Goal: Task Accomplishment & Management: Use online tool/utility

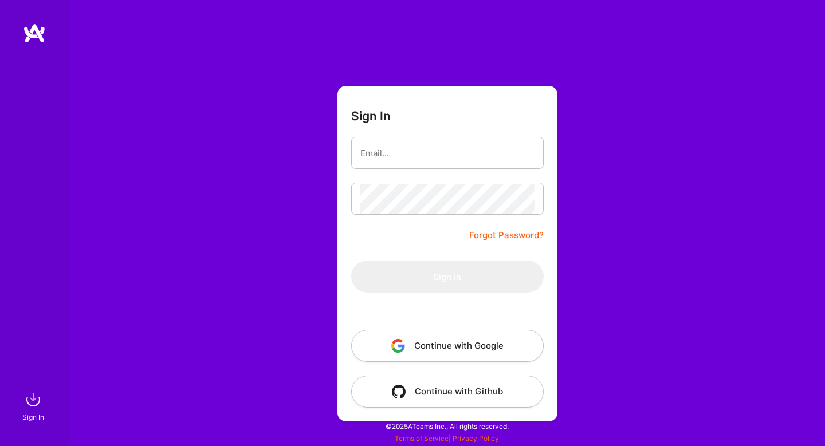
click at [486, 349] on button "Continue with Google" at bounding box center [447, 346] width 192 height 32
click at [457, 350] on button "Continue with Google" at bounding box center [447, 346] width 192 height 32
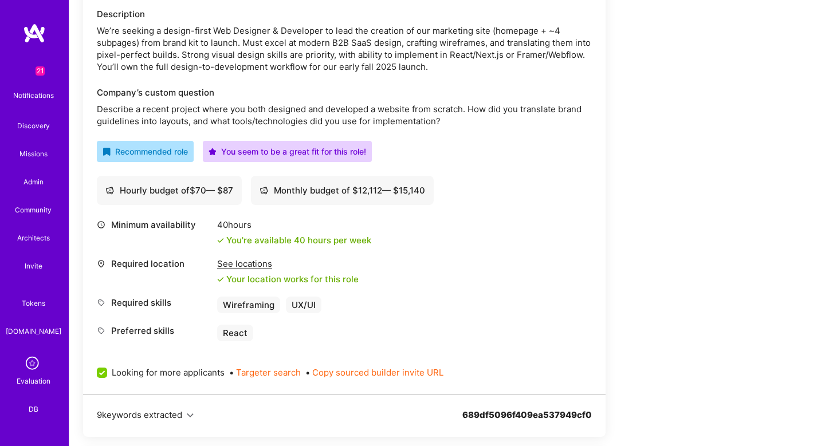
scroll to position [229, 0]
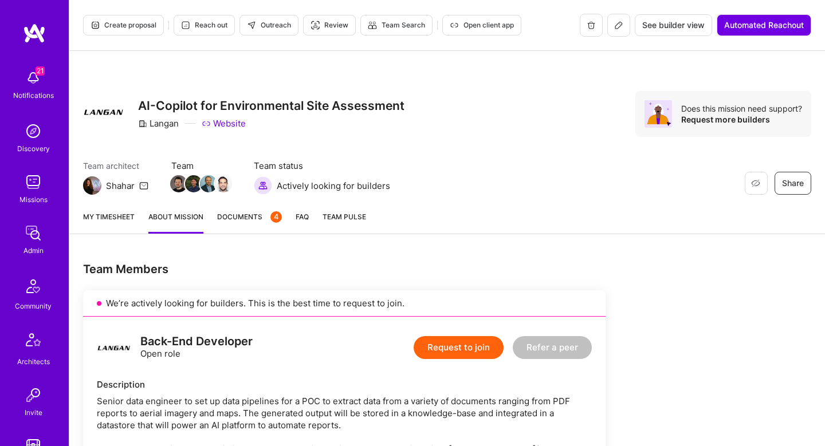
click at [110, 23] on span "Create proposal" at bounding box center [124, 25] width 66 height 10
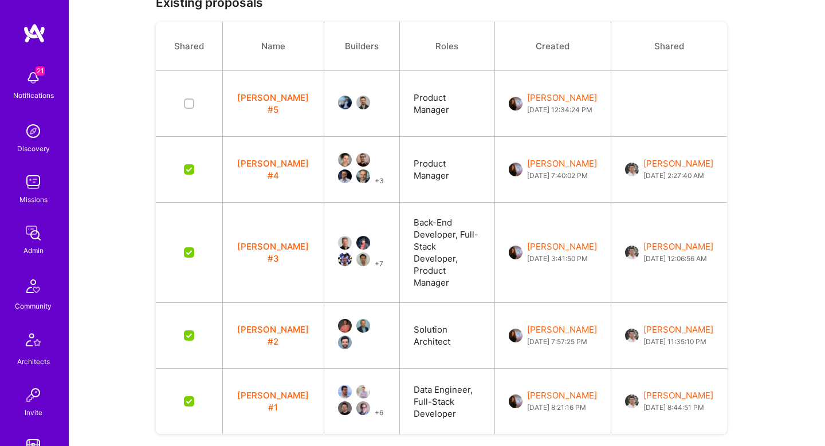
scroll to position [298, 0]
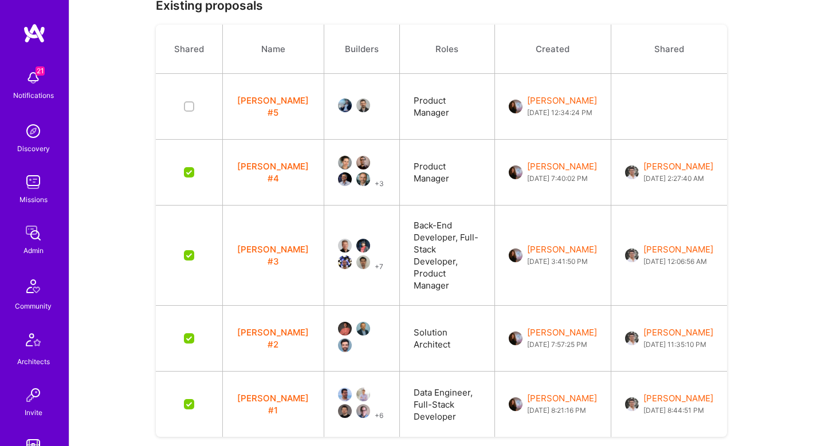
click at [253, 104] on button "Langan #5" at bounding box center [273, 107] width 73 height 24
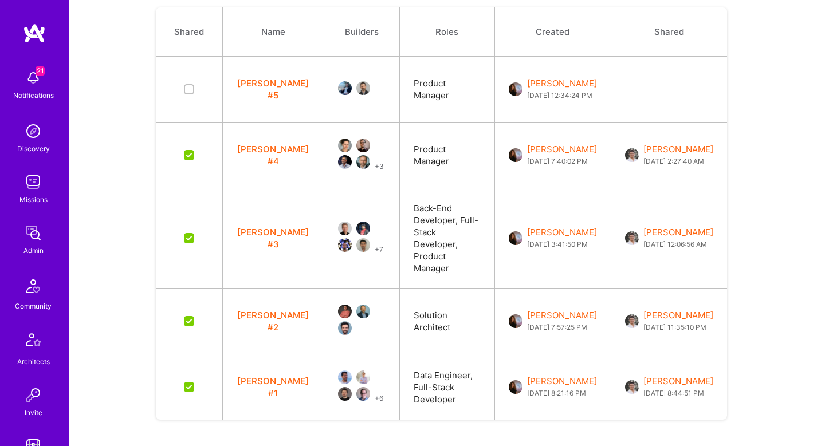
scroll to position [100, 0]
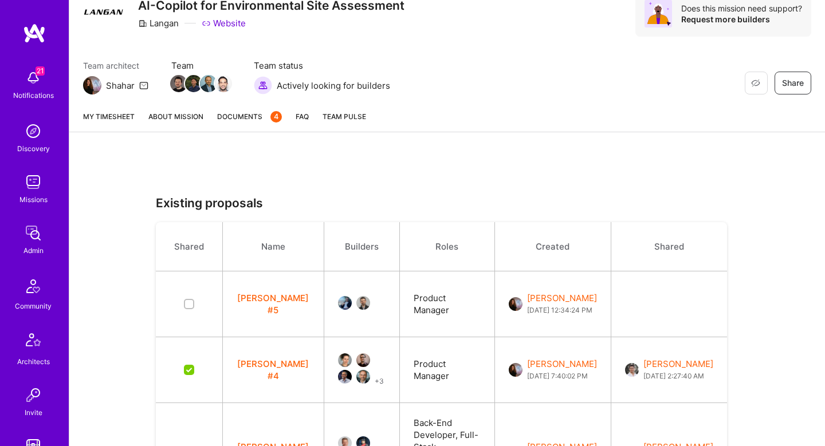
click at [161, 123] on link "About Mission" at bounding box center [175, 121] width 55 height 21
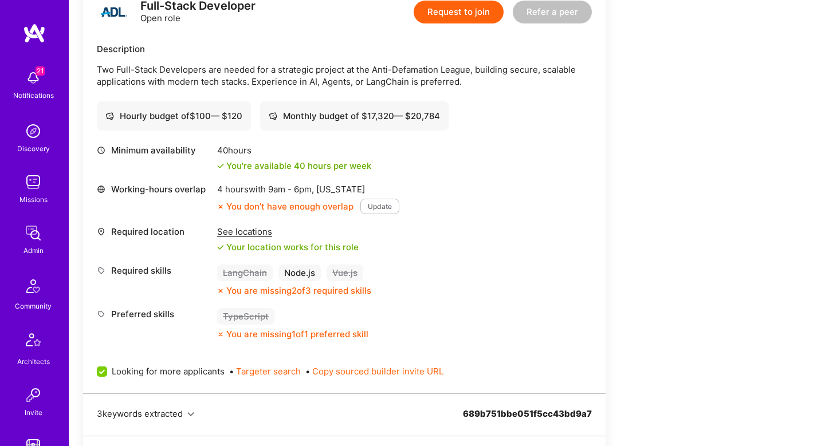
scroll to position [597, 0]
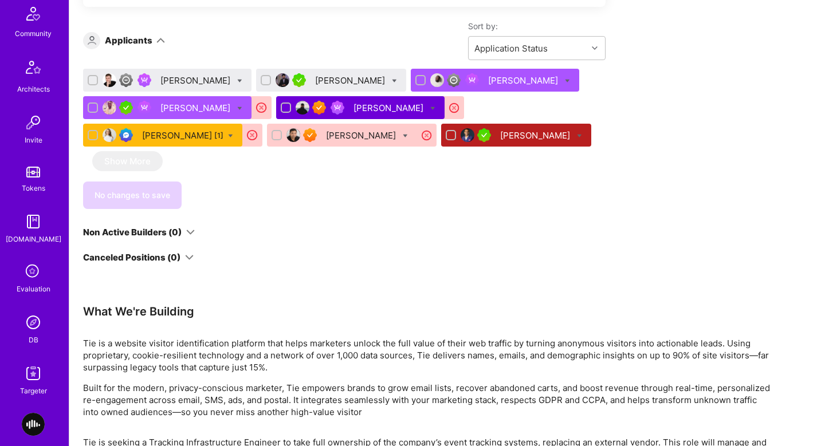
scroll to position [324, 0]
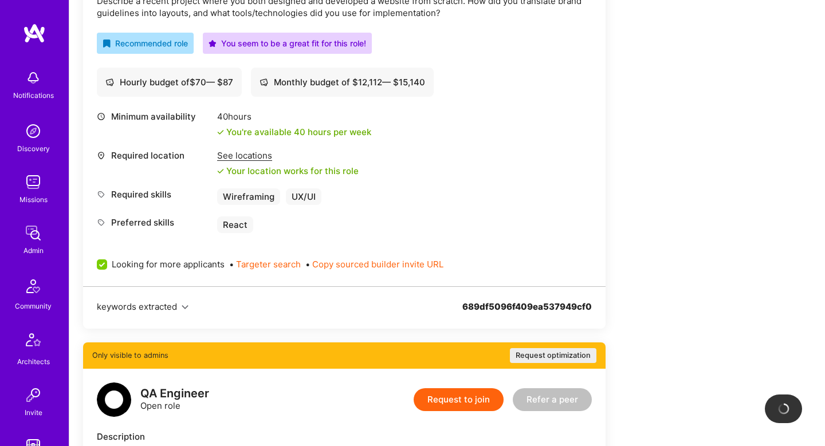
scroll to position [487, 0]
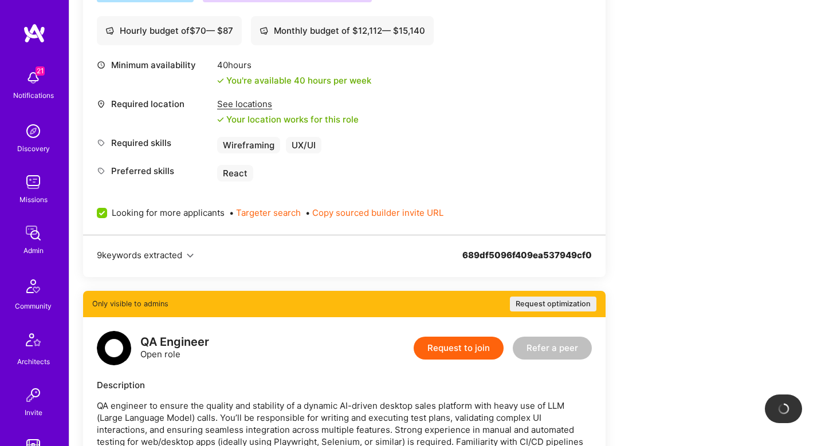
click at [187, 253] on button "9 keywords extracted" at bounding box center [145, 255] width 97 height 12
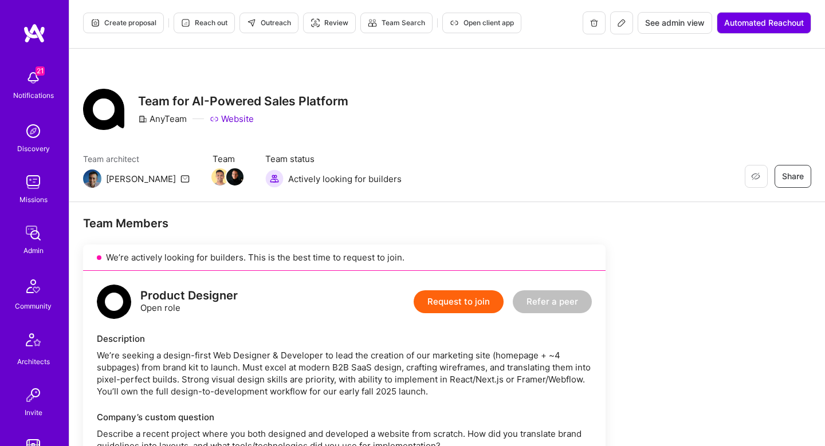
scroll to position [0, 0]
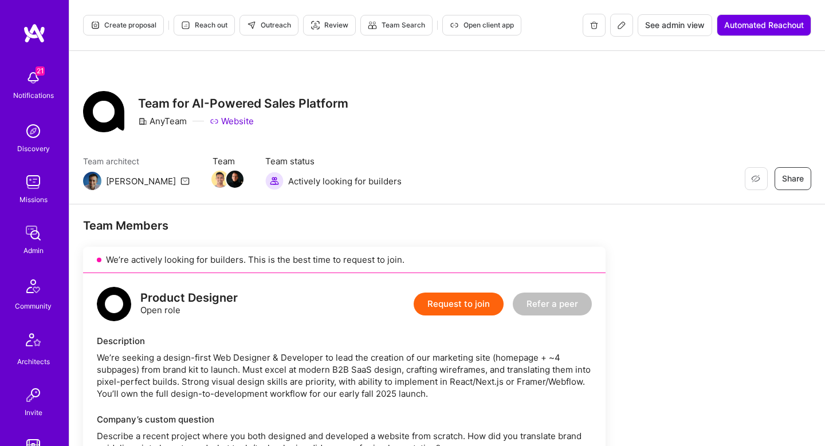
click at [200, 26] on span "Reach out" at bounding box center [204, 25] width 46 height 10
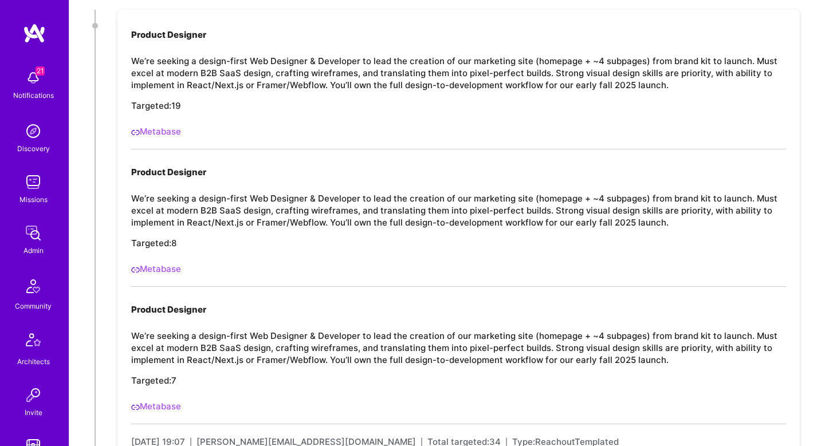
scroll to position [293, 0]
click at [171, 131] on link "Metabase" at bounding box center [156, 132] width 50 height 11
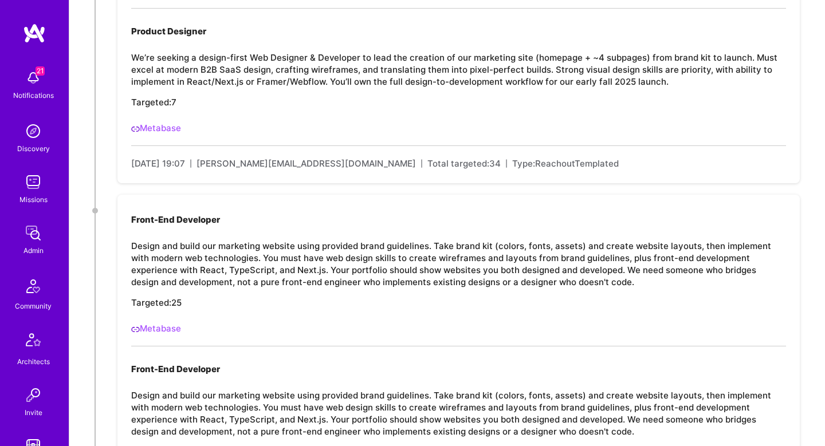
scroll to position [686, 0]
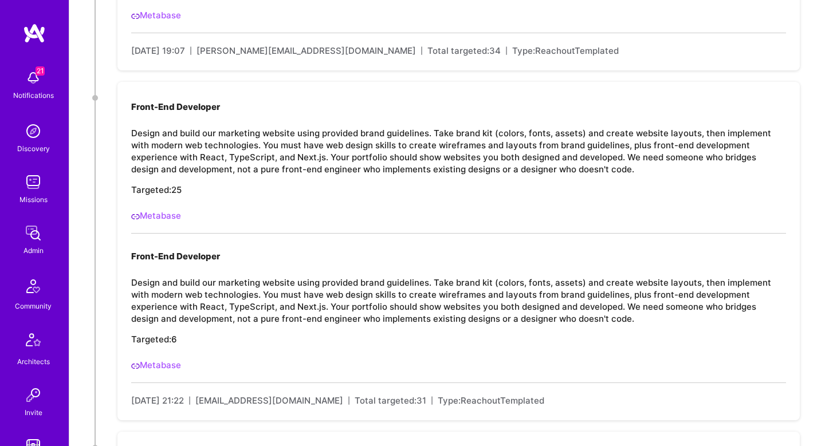
click at [165, 217] on link "Metabase" at bounding box center [156, 215] width 50 height 11
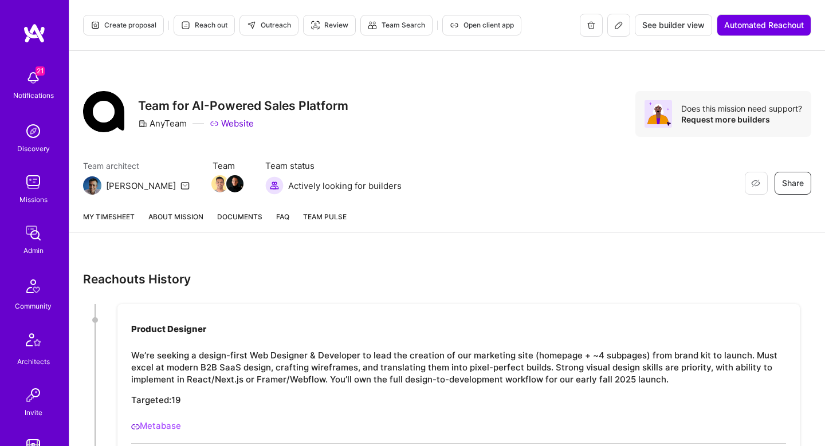
click at [180, 213] on link "About Mission" at bounding box center [175, 221] width 55 height 21
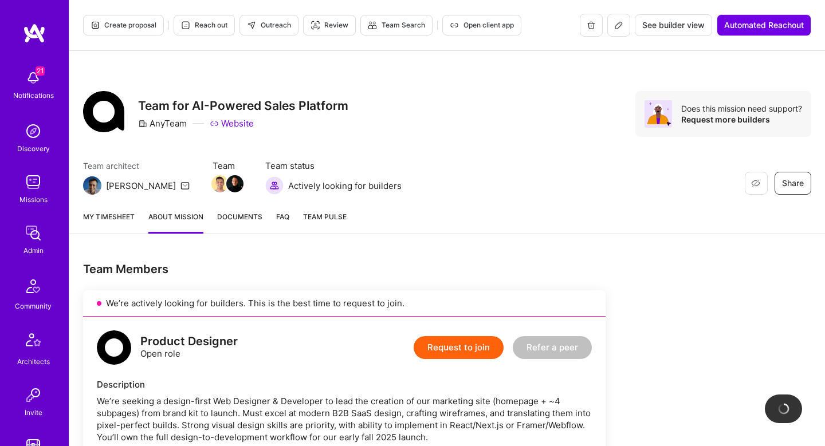
click at [277, 29] on span "Outreach" at bounding box center [269, 25] width 44 height 10
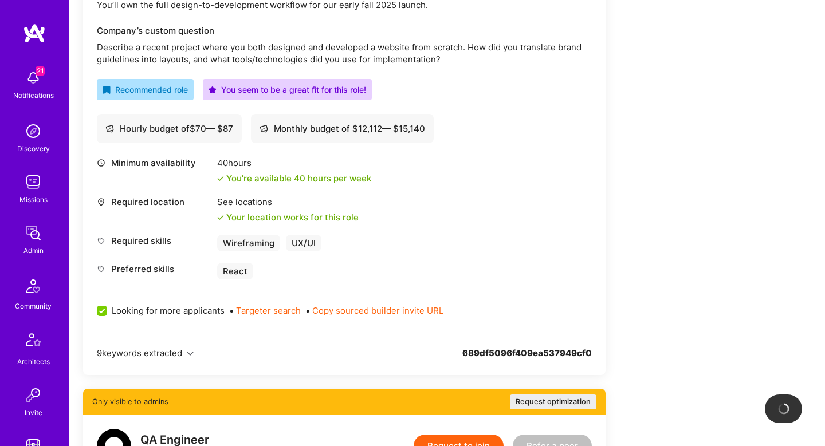
scroll to position [527, 0]
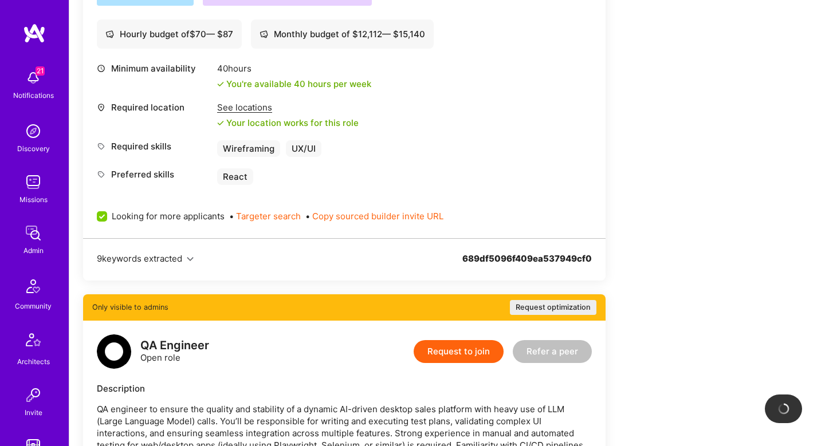
click at [277, 218] on button "Targeter search" at bounding box center [268, 216] width 65 height 12
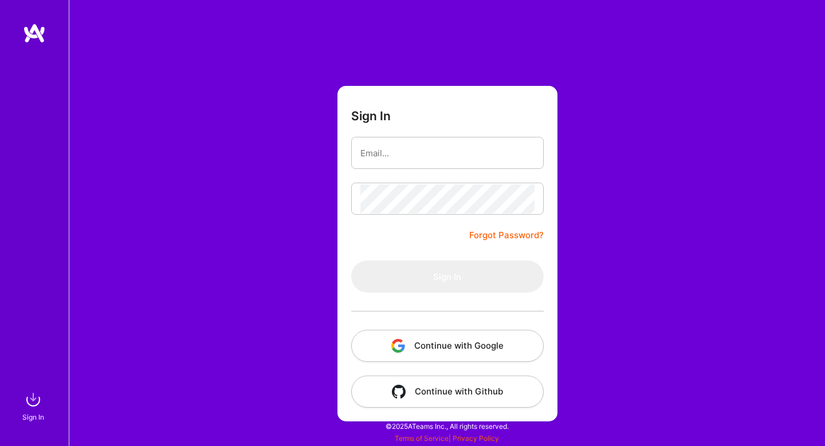
click at [469, 356] on button "Continue with Google" at bounding box center [447, 346] width 192 height 32
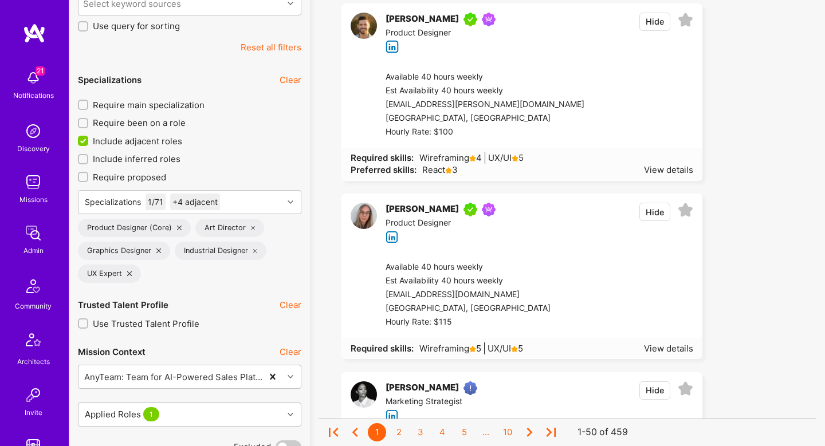
scroll to position [1446, 0]
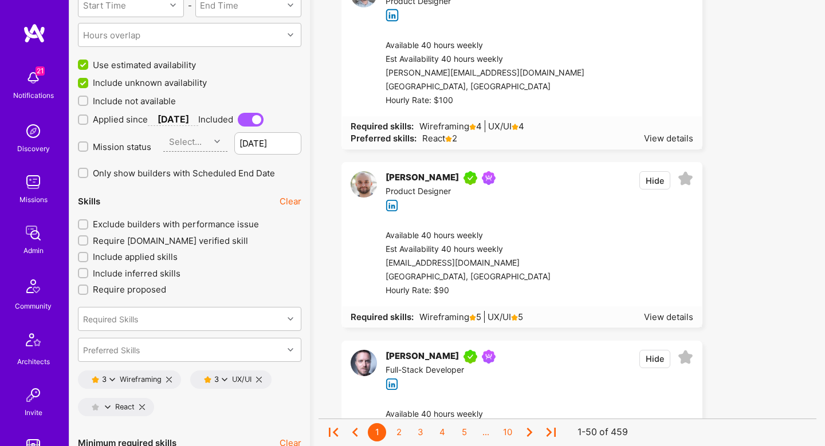
click at [111, 221] on span "Exclude builders with performance issue" at bounding box center [176, 224] width 166 height 12
click at [88, 221] on input "Exclude builders with performance issue" at bounding box center [84, 225] width 8 height 8
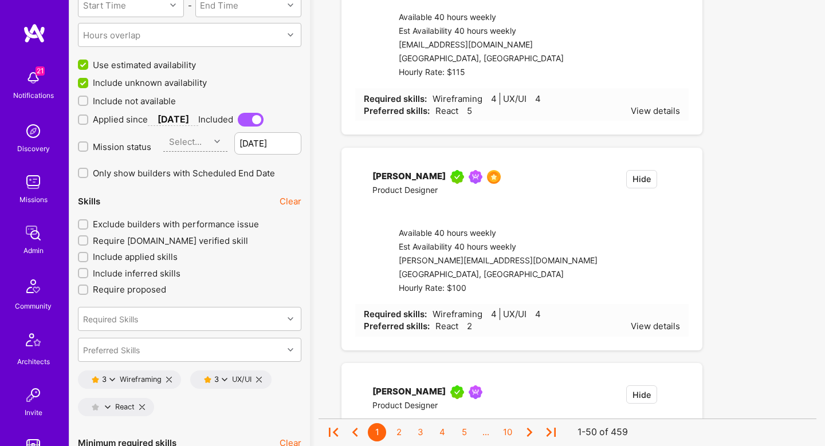
checkbox input "true"
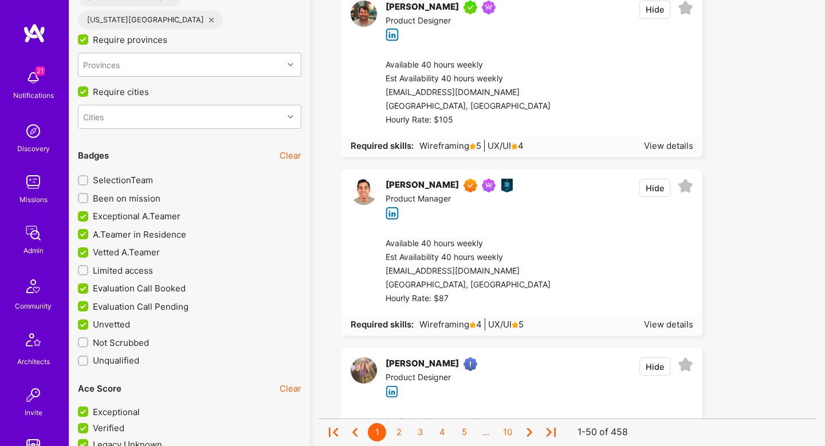
scroll to position [2747, 0]
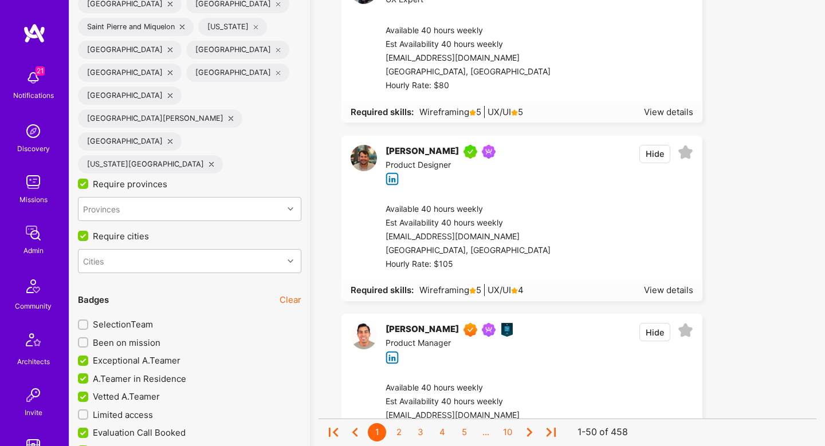
drag, startPoint x: 88, startPoint y: 294, endPoint x: 86, endPoint y: 304, distance: 10.5
click at [88, 428] on input "Evaluation Call Booked" at bounding box center [84, 433] width 10 height 10
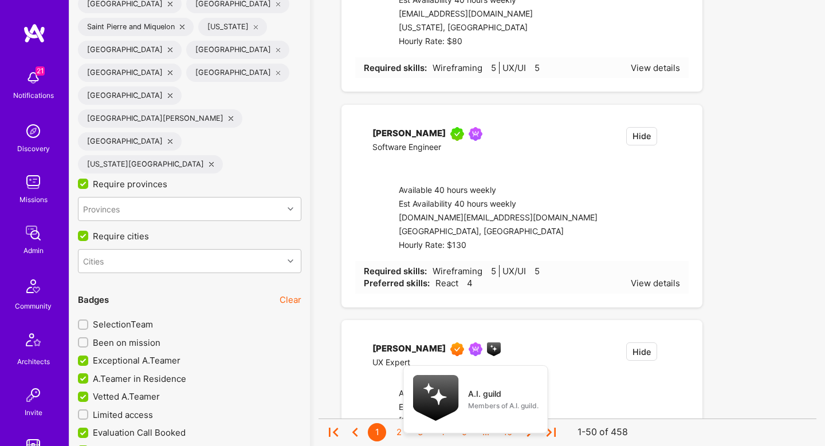
checkbox input "false"
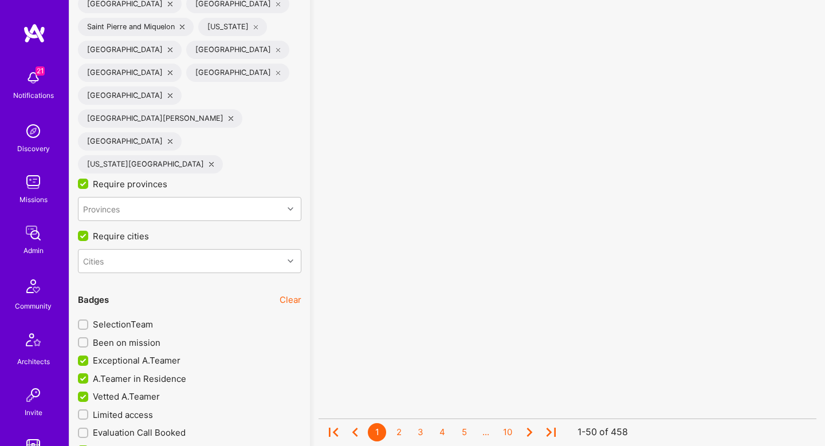
click at [86, 439] on div "Evaluation Call Pending" at bounding box center [189, 448] width 223 height 18
click at [86, 446] on input "Evaluation Call Pending" at bounding box center [84, 451] width 10 height 10
checkbox input "false"
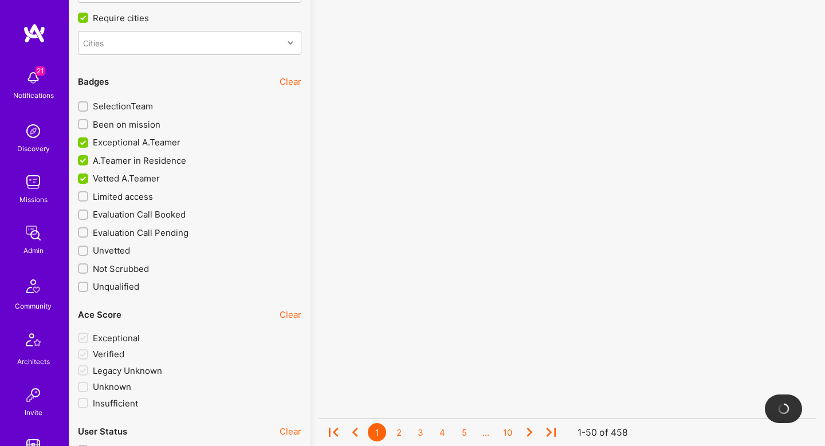
scroll to position [2961, 0]
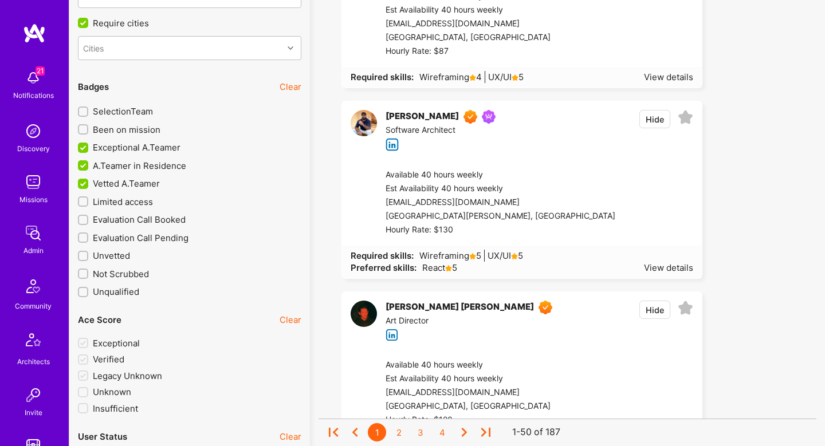
click at [82, 217] on input "Evaluation Call Booked" at bounding box center [84, 221] width 8 height 8
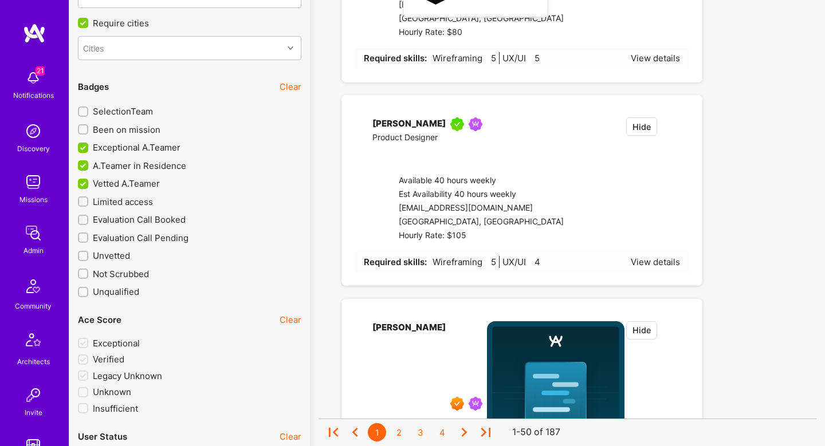
checkbox input "true"
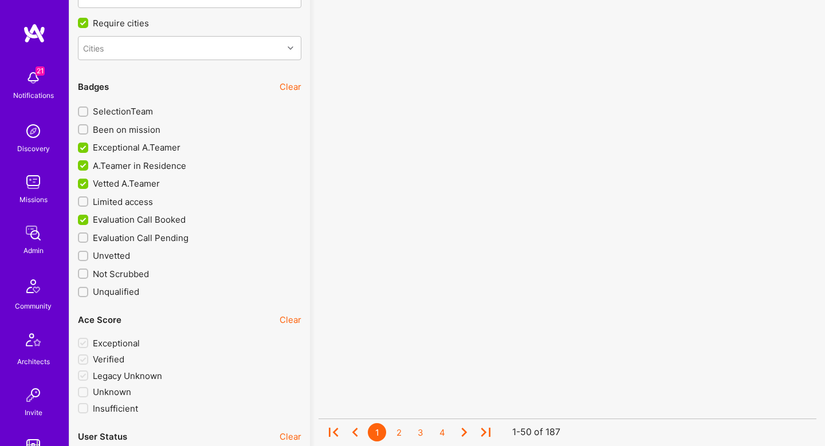
click at [82, 234] on input "Evaluation Call Pending" at bounding box center [84, 238] width 8 height 8
checkbox input "true"
click at [84, 253] on input "Unvetted" at bounding box center [84, 257] width 8 height 8
checkbox input "true"
click at [84, 198] on input "Limited access" at bounding box center [84, 202] width 8 height 8
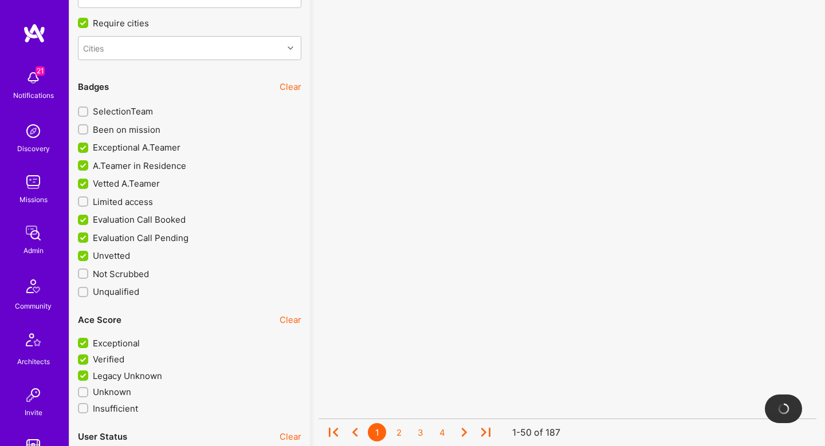
checkbox input "true"
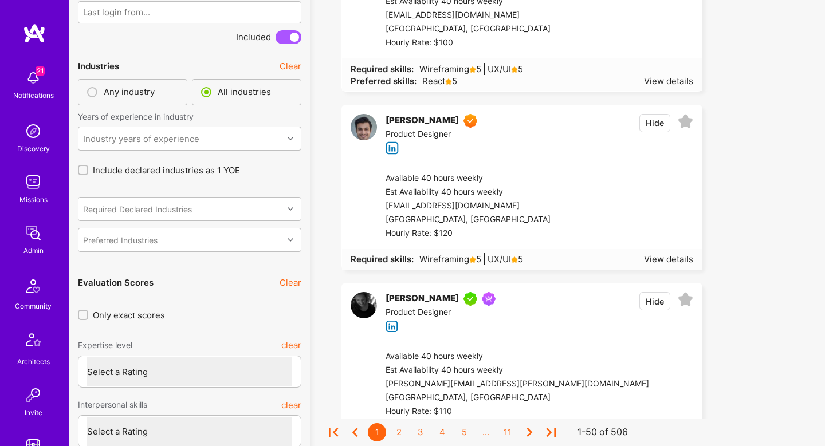
scroll to position [364, 0]
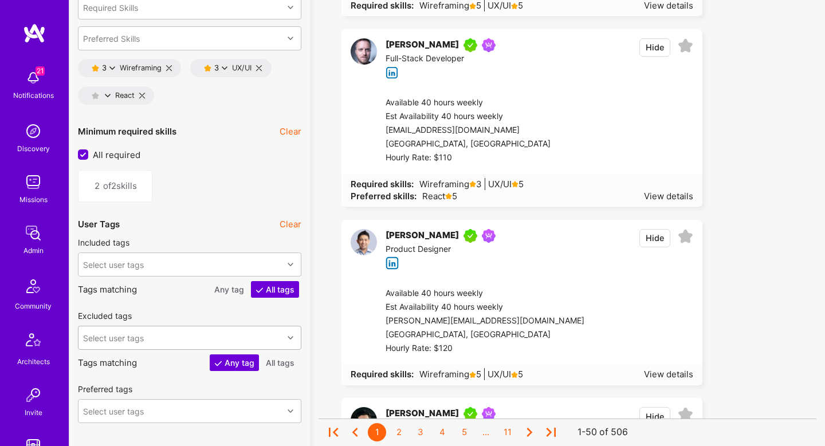
click at [199, 333] on div "Select user tags" at bounding box center [189, 338] width 223 height 24
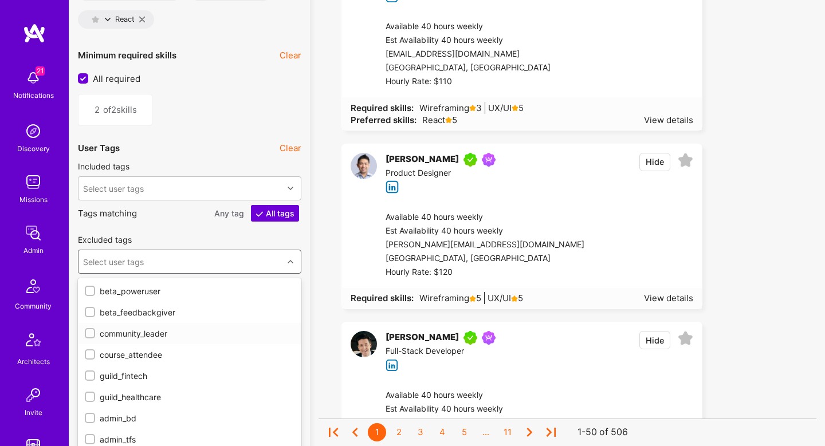
scroll to position [1841, 0]
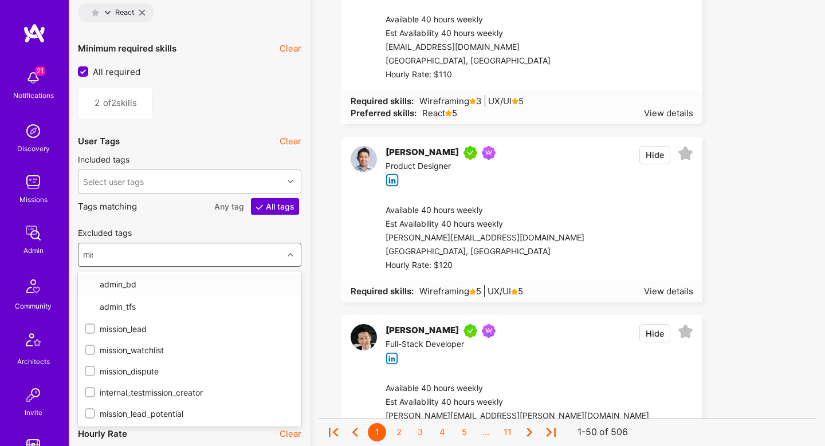
type input "miss"
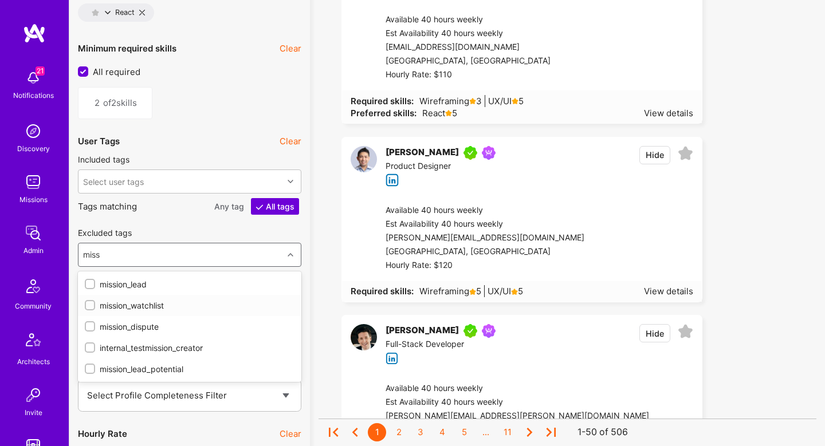
click at [139, 301] on div "mission_watchlist" at bounding box center [190, 306] width 210 height 12
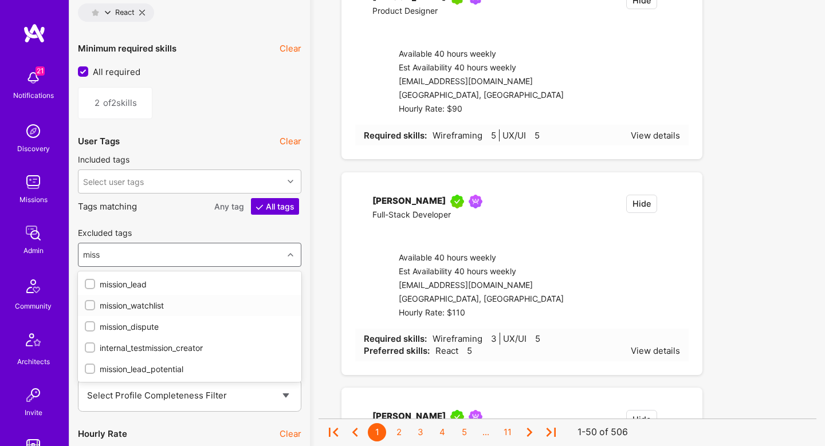
checkbox input "true"
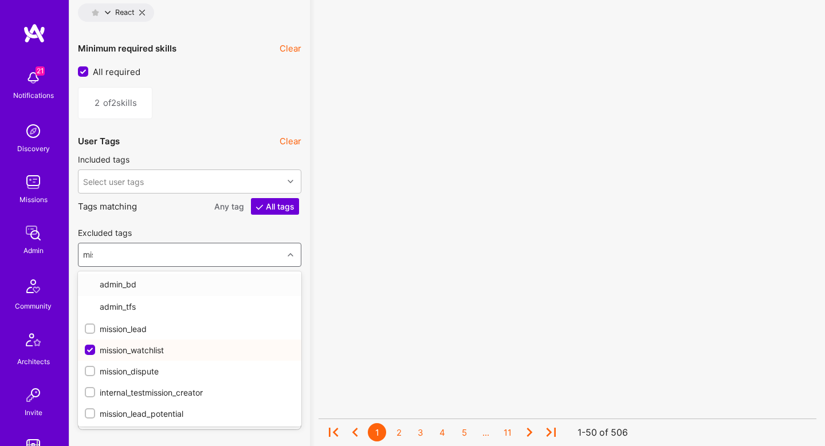
type input "miss"
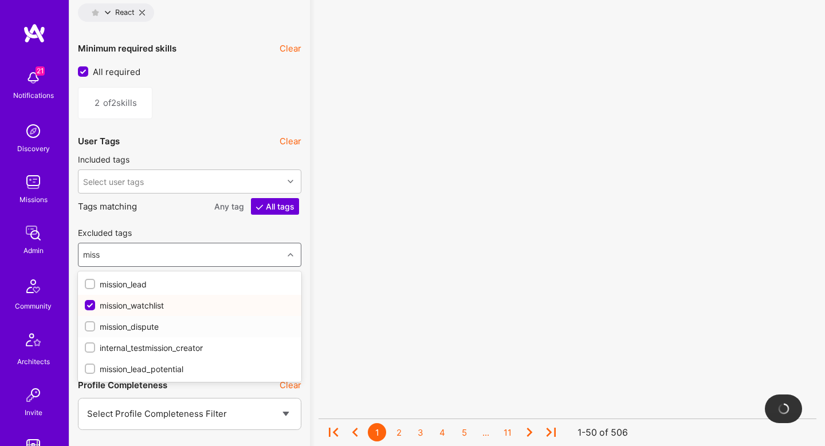
click at [136, 323] on div "mission_dispute" at bounding box center [190, 327] width 210 height 12
checkbox input "true"
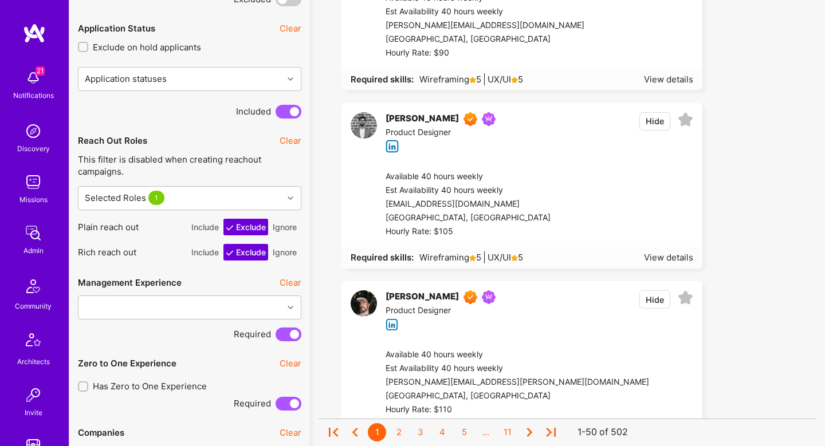
scroll to position [801, 0]
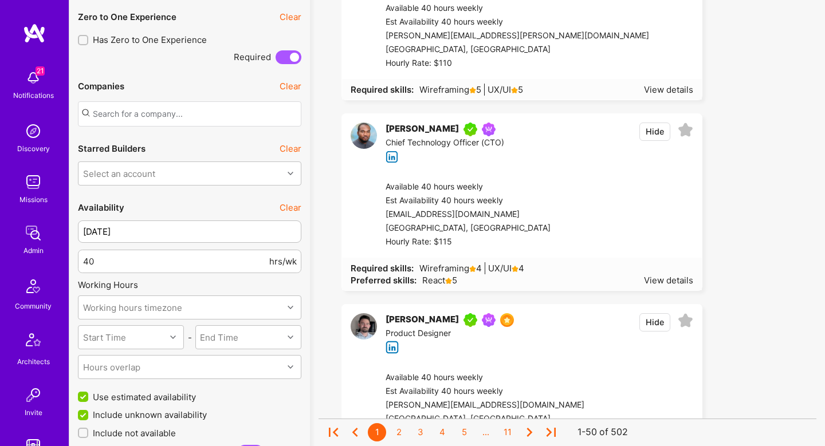
scroll to position [1123, 0]
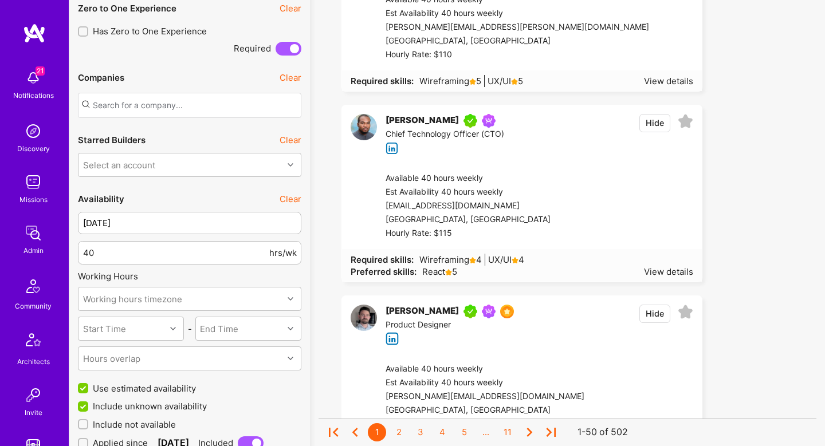
click at [659, 123] on button "Hide" at bounding box center [654, 123] width 31 height 18
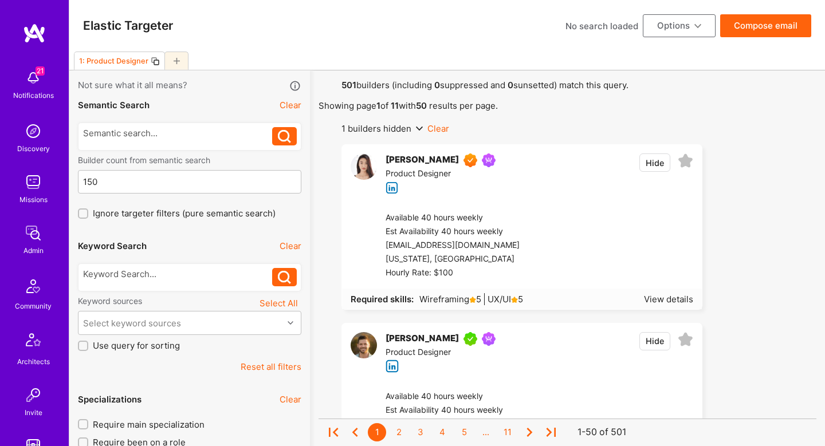
click at [774, 32] on button "Compose email" at bounding box center [765, 25] width 91 height 23
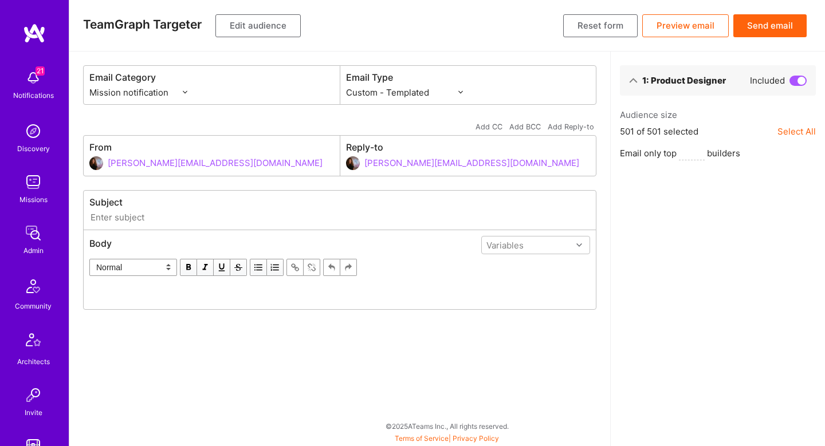
click at [389, 97] on select "Custom - Templated Custom - Plain Reachout - Templated Reachout - Templated (v2…" at bounding box center [404, 93] width 117 height 12
select select "rich-reachout-v2"
type input "formation@a.team"
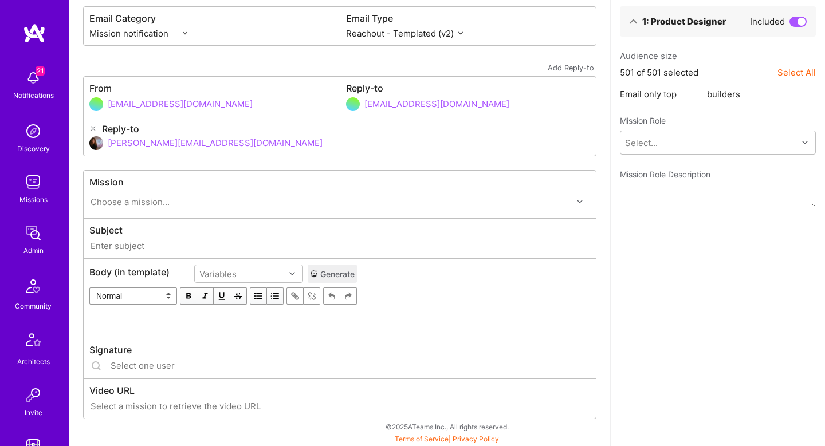
scroll to position [59, 0]
click at [151, 206] on div "Choose a mission..." at bounding box center [130, 202] width 79 height 12
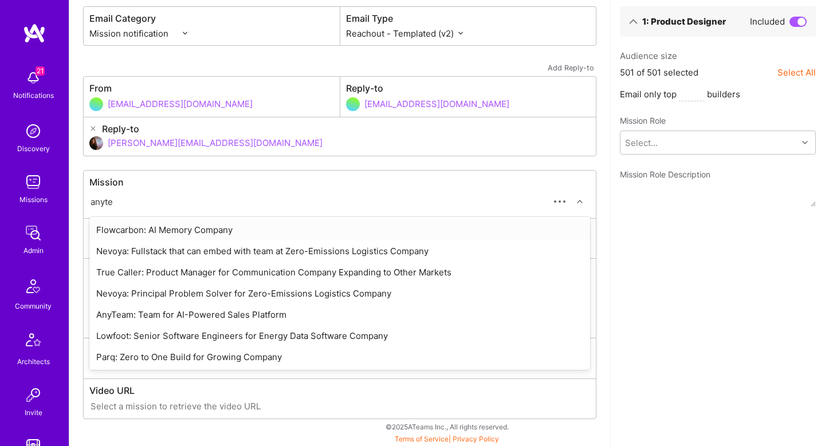
type input "anytea"
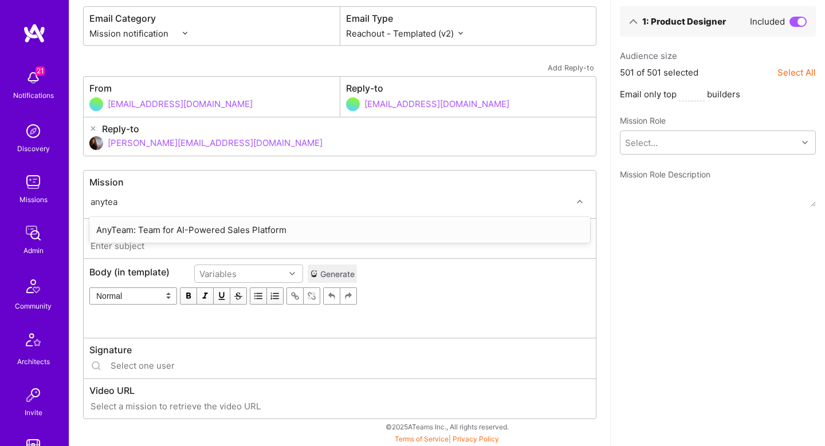
click at [152, 227] on div "AnyTeam: Team for AI-Powered Sales Platform" at bounding box center [339, 229] width 501 height 21
type input "A.Team // AnyTeam: Team for AI-Powered Sales Platform"
type input "luisteofilo@a.team"
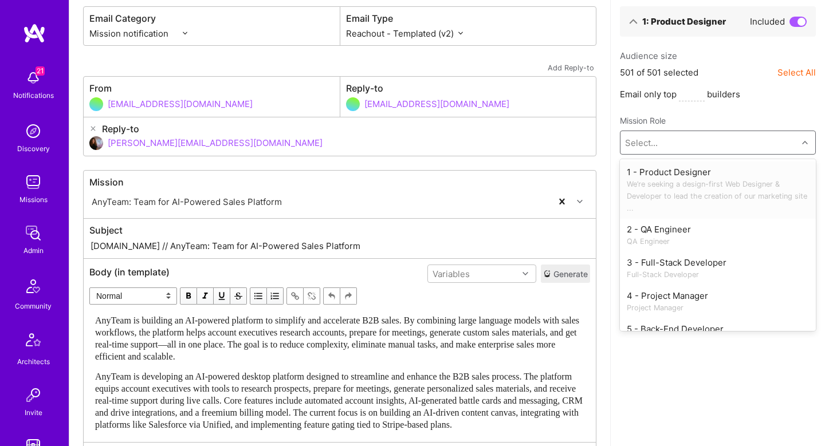
click at [697, 143] on div "Select..." at bounding box center [708, 142] width 177 height 23
click at [699, 188] on span "We’re seeking a design-first Web Designer & Developer to lead the creation of o…" at bounding box center [718, 196] width 182 height 36
type textarea "We’re seeking a design-first Web Designer & Developer to lead the creation of o…"
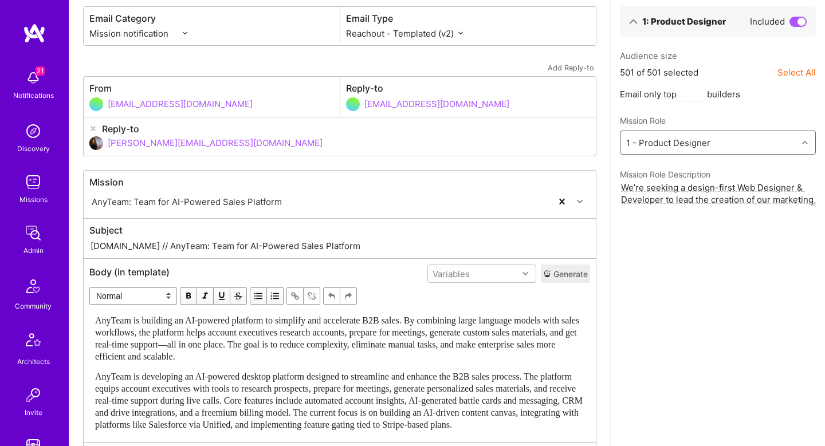
click at [559, 275] on button "Generate" at bounding box center [565, 274] width 49 height 18
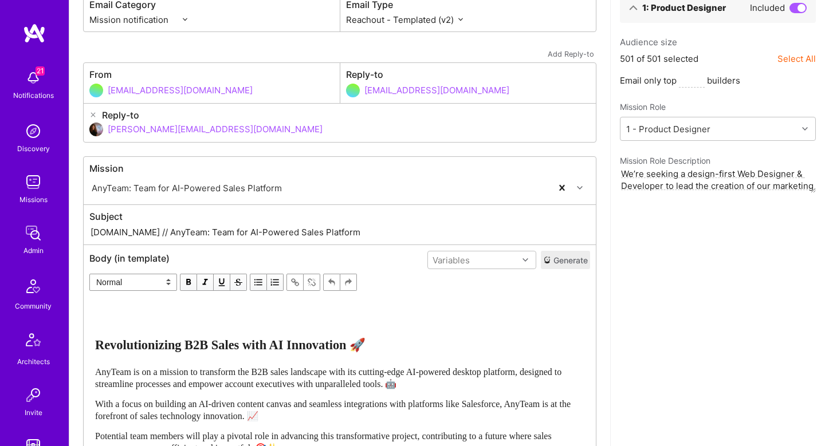
scroll to position [0, 0]
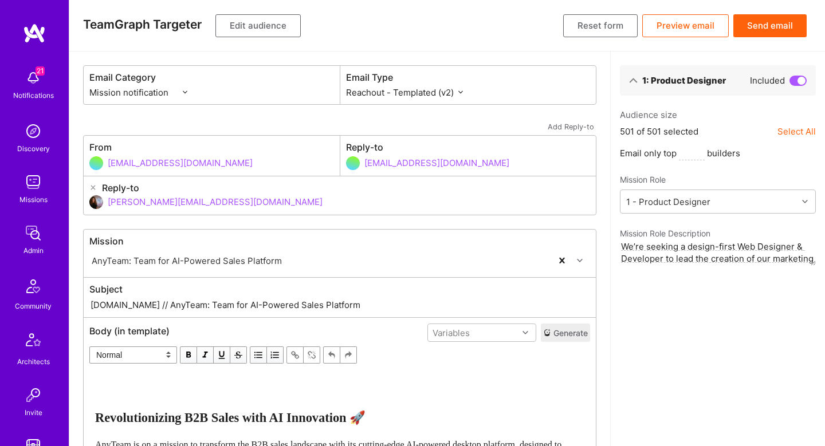
click at [763, 29] on button "Send email" at bounding box center [769, 25] width 73 height 23
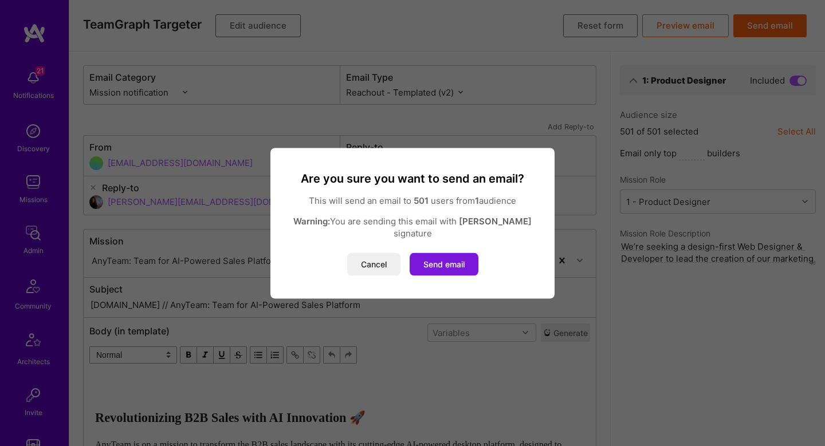
click at [459, 257] on button "Send email" at bounding box center [444, 264] width 69 height 23
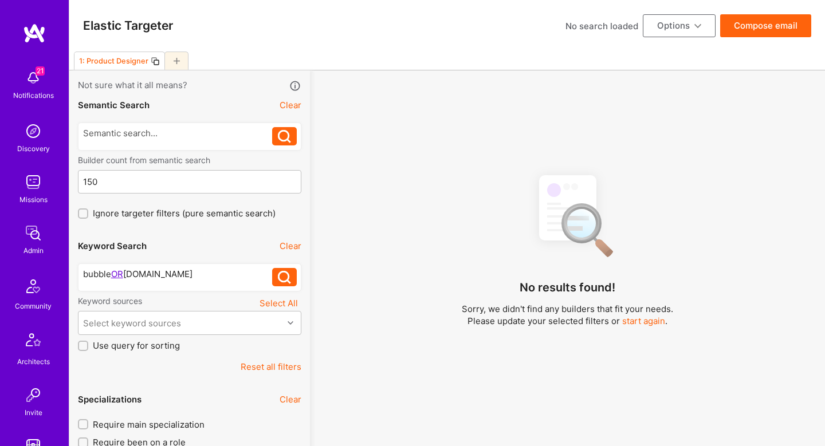
click at [288, 278] on icon at bounding box center [284, 277] width 13 height 13
click at [143, 266] on div "bubble OR bubble.io bubble OR bubble.io" at bounding box center [189, 278] width 223 height 28
click at [176, 268] on div "bubble OR bubble.io bubble OR bubble.io" at bounding box center [189, 278] width 223 height 28
click at [176, 270] on div "bubble OR bubble.io" at bounding box center [178, 274] width 190 height 12
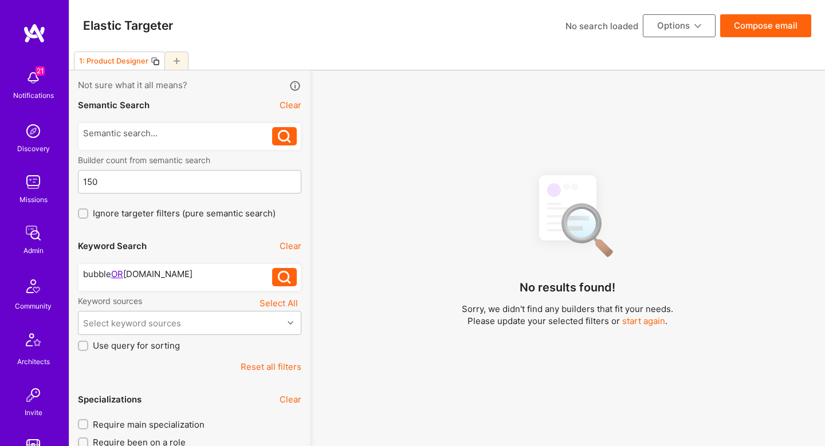
click at [176, 270] on div "bubble OR bubble.io" at bounding box center [178, 274] width 190 height 12
click at [265, 369] on button "Reset all filters" at bounding box center [271, 367] width 61 height 12
checkbox input "false"
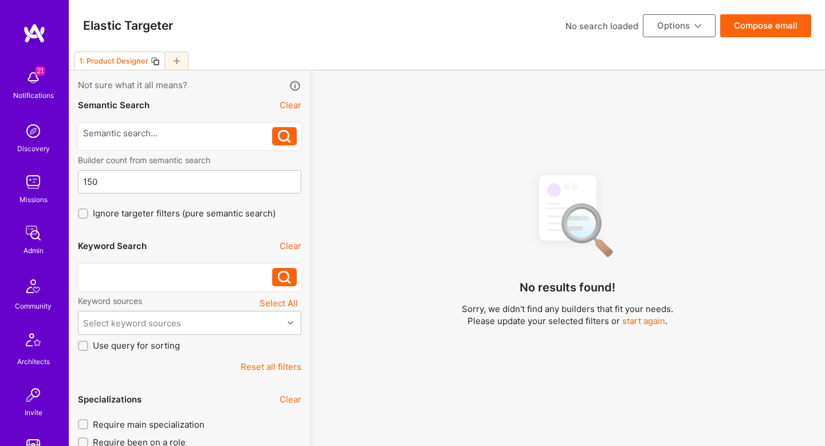
type input "Aug 29"
checkbox input "false"
type input "0"
checkbox input "false"
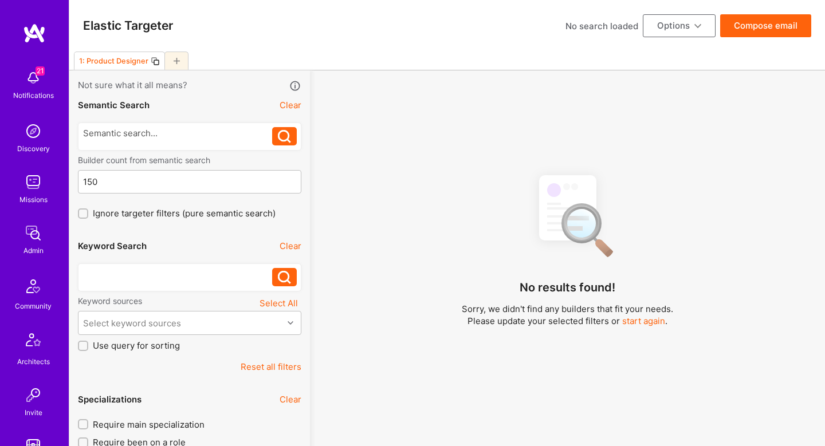
checkbox input "false"
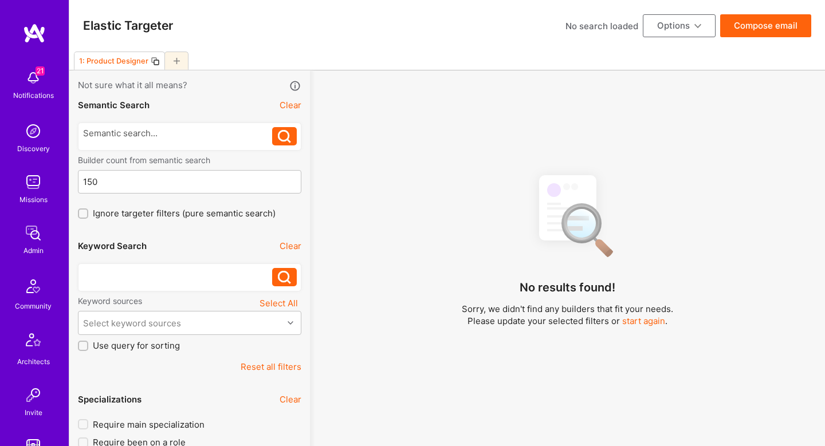
click at [185, 272] on div at bounding box center [178, 274] width 190 height 12
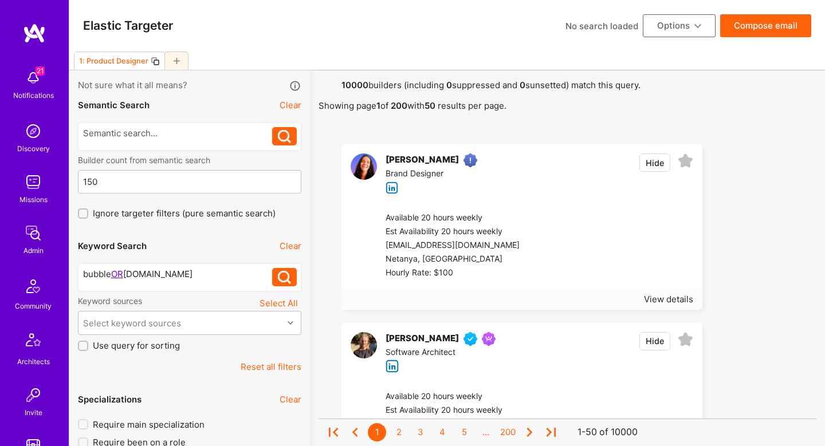
click at [272, 271] on div "bubble OR bubble.io" at bounding box center [178, 274] width 190 height 12
click at [280, 276] on icon at bounding box center [284, 277] width 13 height 13
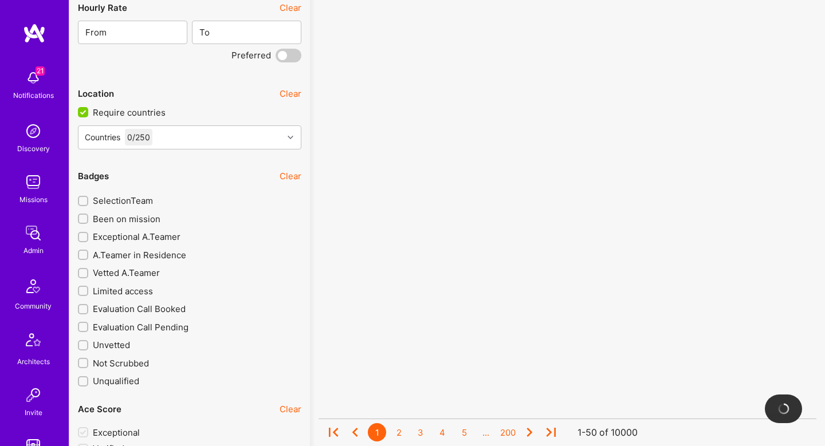
scroll to position [1834, 0]
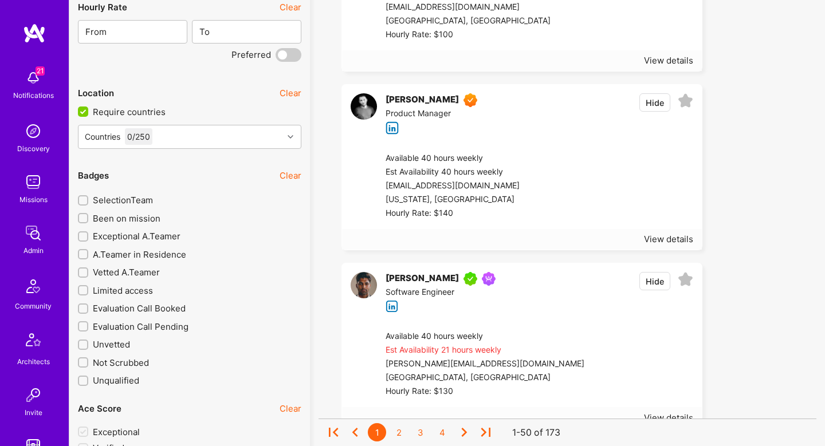
click at [123, 238] on span "Exceptional A.Teamer" at bounding box center [137, 236] width 88 height 12
click at [88, 238] on input "Exceptional A.Teamer" at bounding box center [84, 237] width 8 height 8
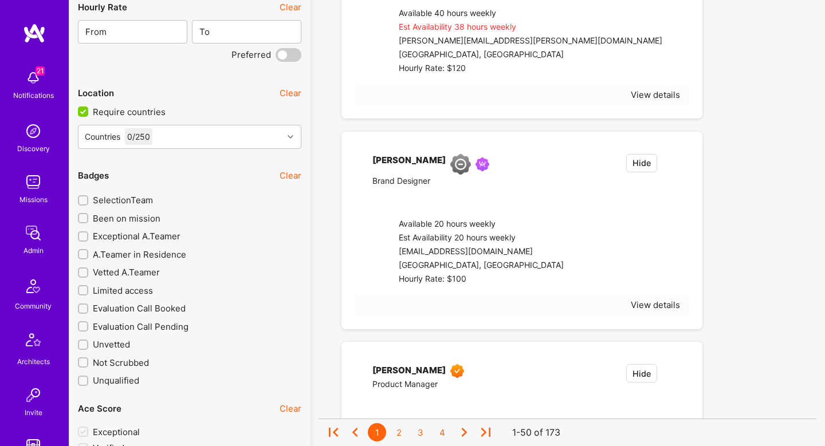
checkbox input "true"
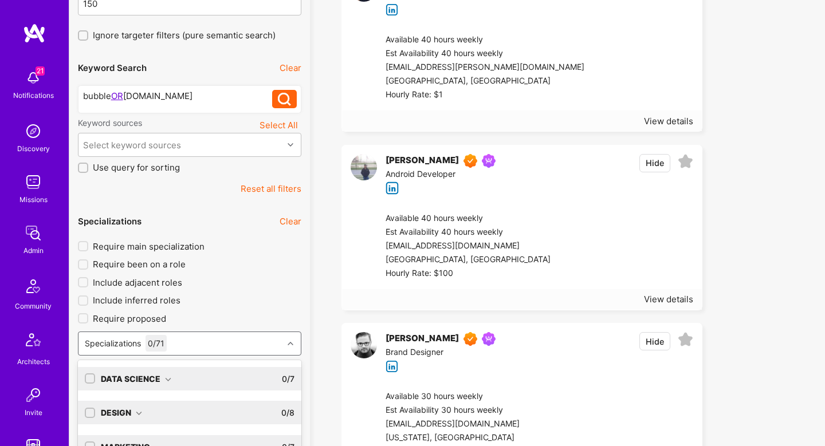
click at [218, 337] on div "option AI Researcher focused, 0 of 9. 72 results available. Use Up and Down to …" at bounding box center [189, 344] width 223 height 24
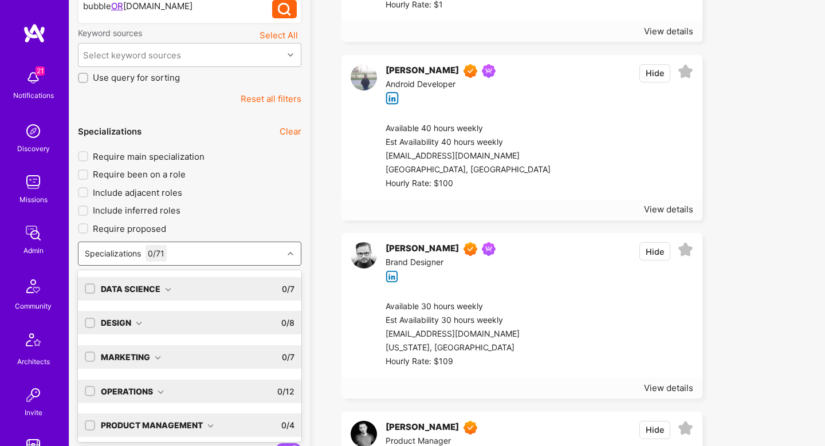
scroll to position [72, 0]
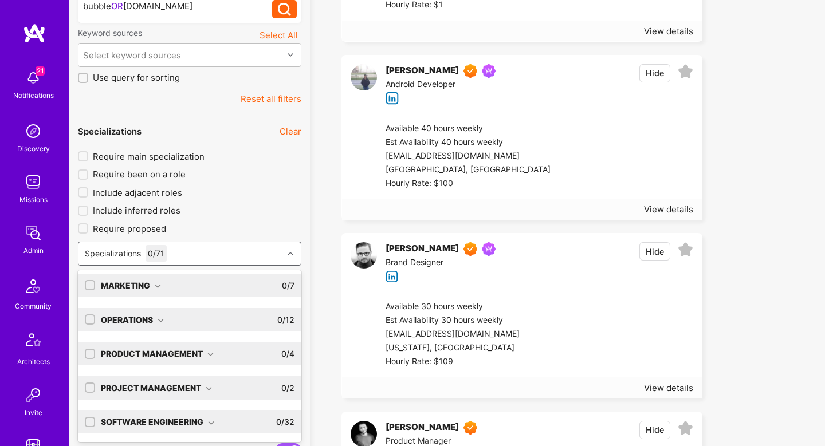
click at [91, 417] on div at bounding box center [90, 422] width 10 height 10
click at [91, 426] on div at bounding box center [90, 422] width 10 height 10
click at [91, 422] on input "checkbox" at bounding box center [91, 423] width 8 height 8
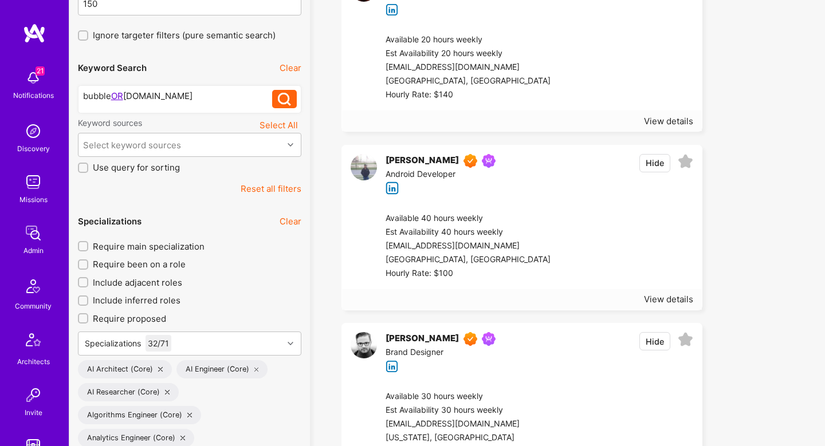
scroll to position [176, 0]
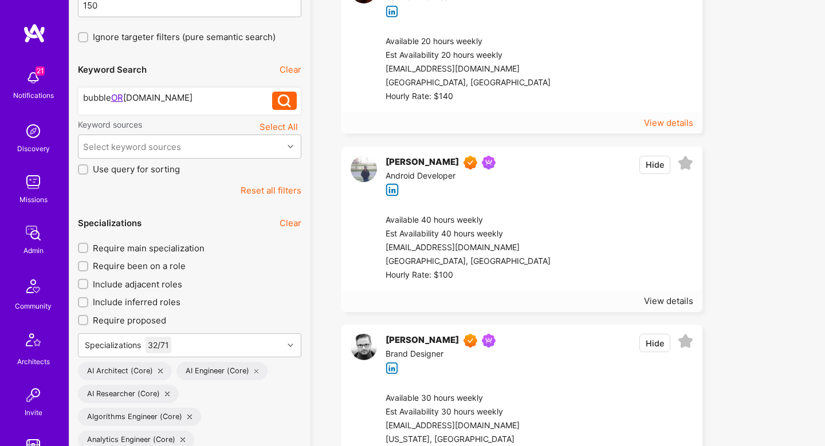
click at [681, 125] on div "View details" at bounding box center [668, 123] width 49 height 12
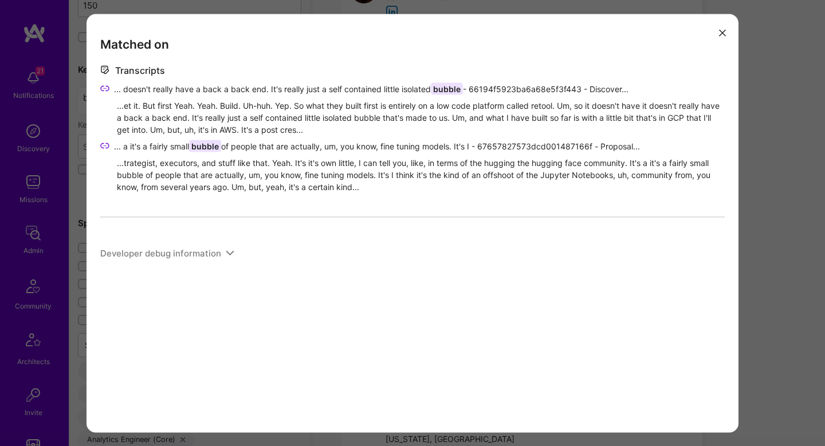
click at [737, 159] on div "Matched on Transcripts ... doesn't really have a back a back end. It's really j…" at bounding box center [413, 223] width 652 height 419
click at [764, 158] on div "Matched on Transcripts ... doesn't really have a back a back end. It's really j…" at bounding box center [412, 223] width 825 height 446
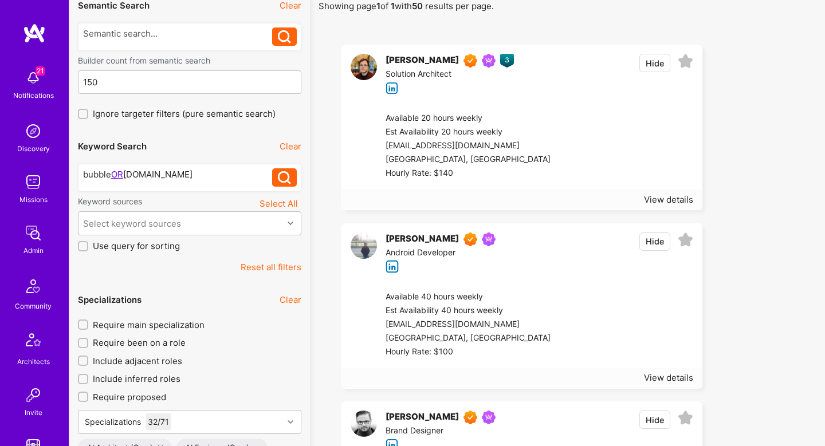
scroll to position [0, 0]
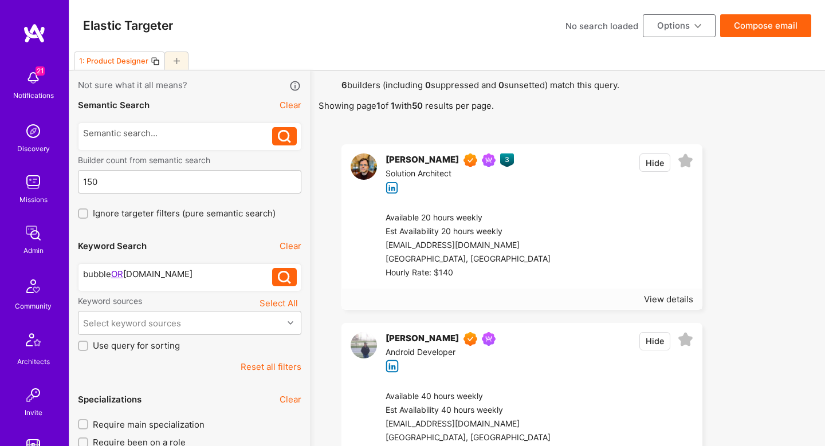
click at [658, 161] on button "Hide" at bounding box center [654, 163] width 31 height 18
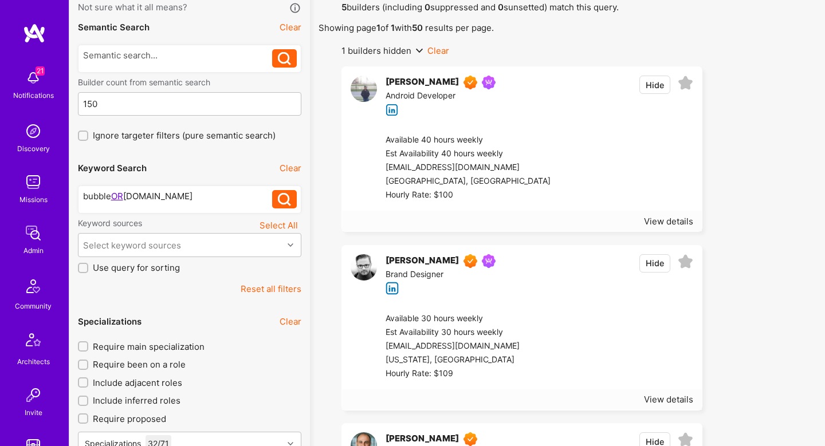
scroll to position [74, 0]
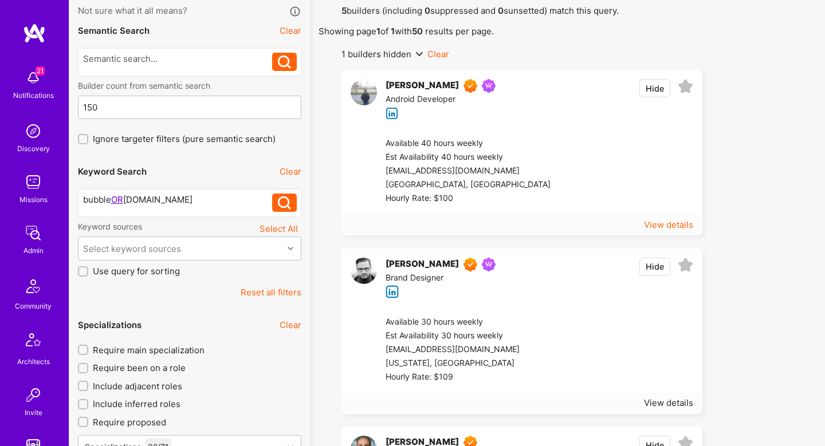
click at [667, 222] on div "View details" at bounding box center [668, 225] width 49 height 12
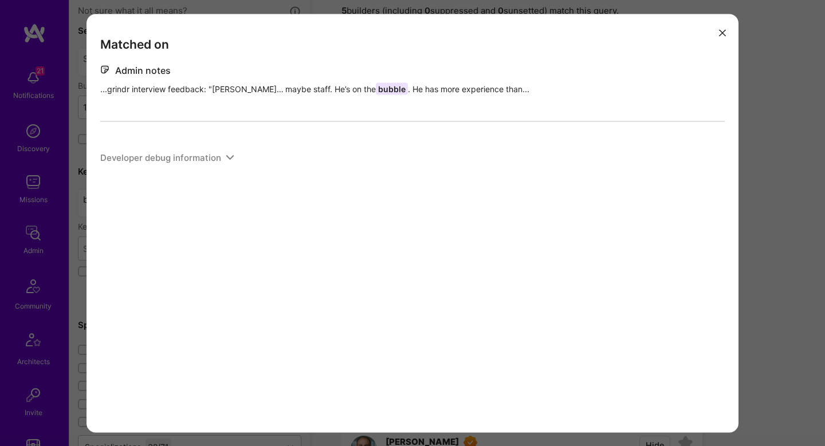
click at [757, 235] on div "Matched on Admin notes ...grindr interview feedback: "Vikram… maybe staff. He’s…" at bounding box center [412, 223] width 825 height 446
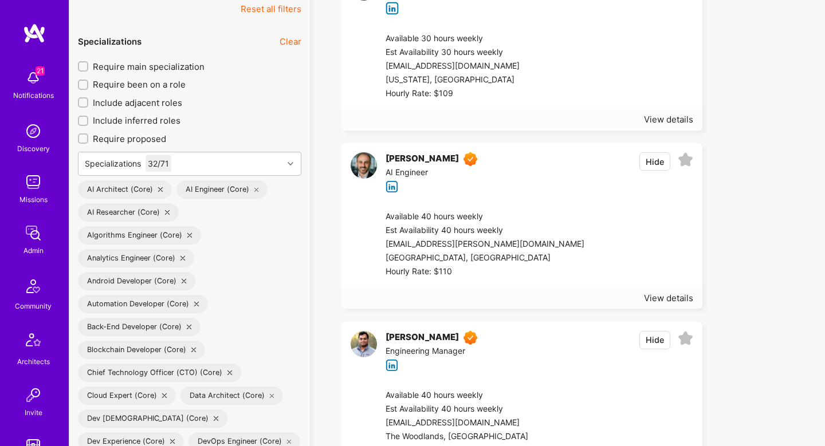
scroll to position [357, 0]
click at [673, 297] on div "View details" at bounding box center [668, 299] width 49 height 12
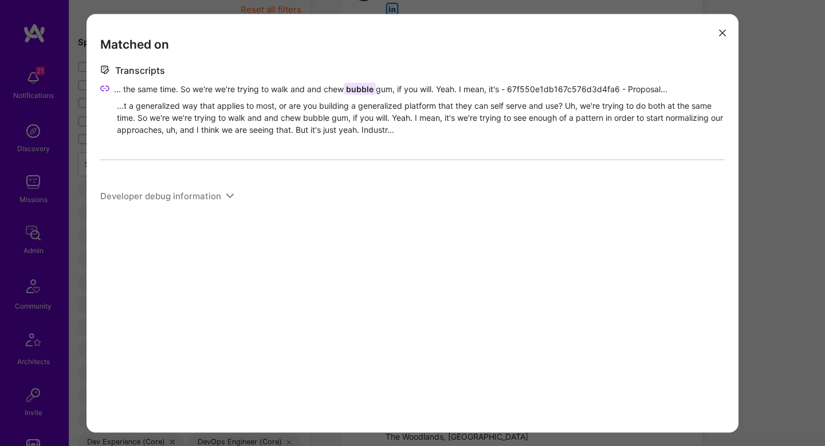
click at [795, 289] on div "Matched on Transcripts ... the same time. So we're we're trying to walk and and…" at bounding box center [412, 223] width 825 height 446
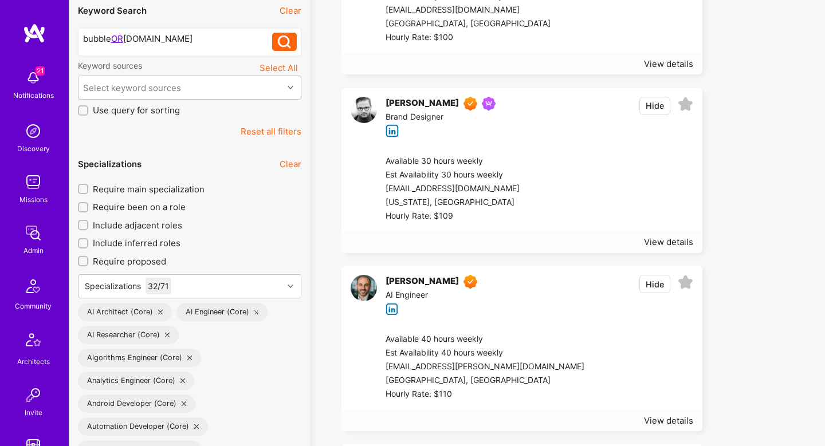
scroll to position [0, 0]
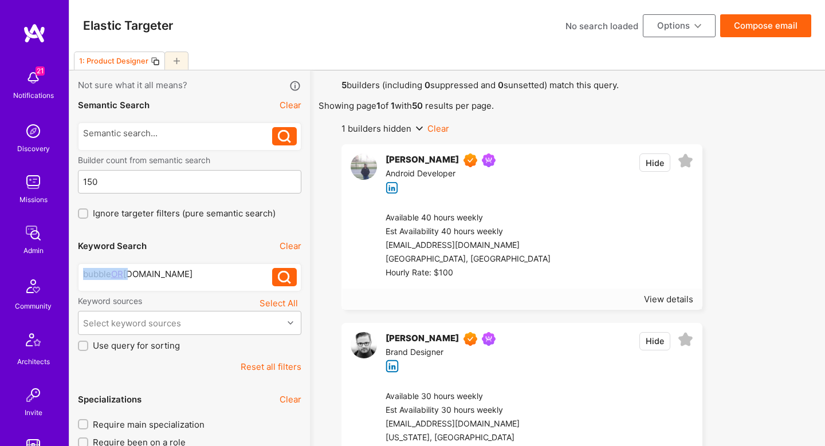
drag, startPoint x: 128, startPoint y: 272, endPoint x: 49, endPoint y: 276, distance: 79.2
click at [289, 281] on icon at bounding box center [284, 277] width 13 height 13
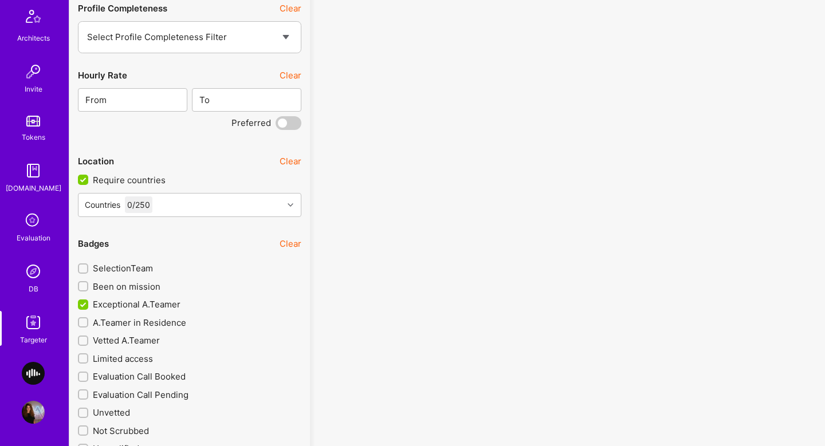
scroll to position [2383, 0]
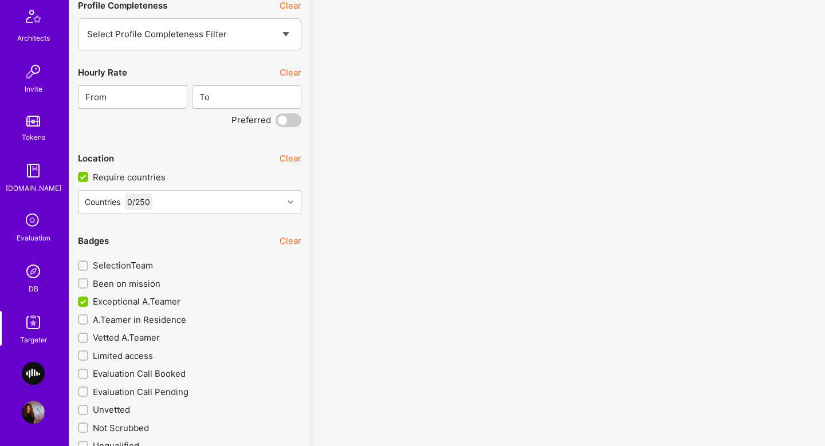
click at [108, 321] on span "A.Teamer in Residence" at bounding box center [139, 320] width 93 height 12
click at [88, 321] on input "A.Teamer in Residence" at bounding box center [84, 320] width 8 height 8
checkbox input "true"
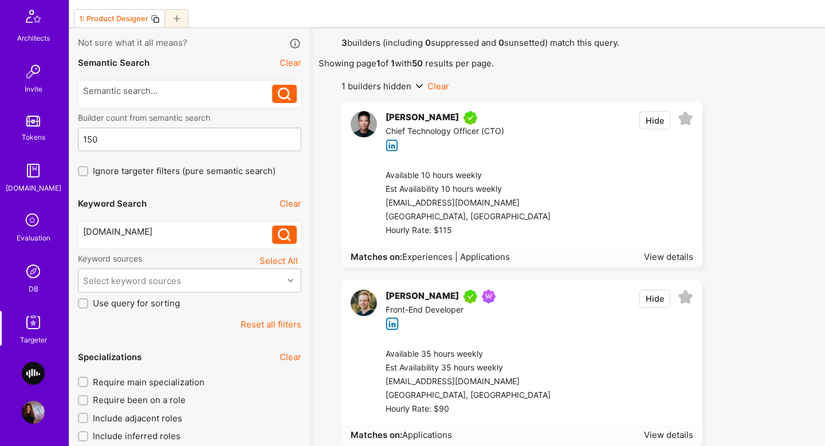
scroll to position [44, 0]
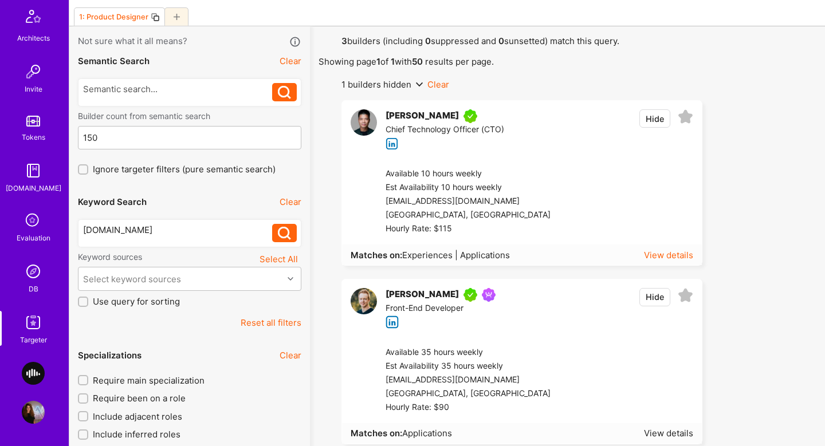
click at [673, 255] on div "View details" at bounding box center [668, 255] width 49 height 12
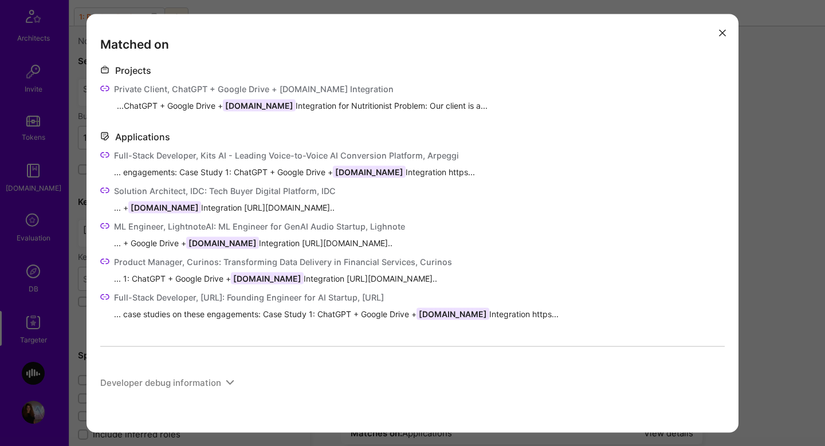
click at [781, 243] on div "Matched on Projects Private Client, ChatGPT + Google Drive + Bubble.io Integrat…" at bounding box center [412, 223] width 825 height 446
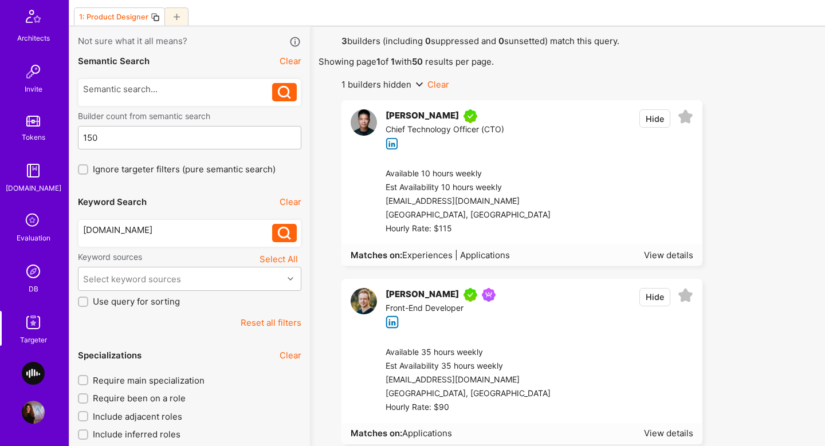
click at [644, 212] on div at bounding box center [622, 201] width 143 height 69
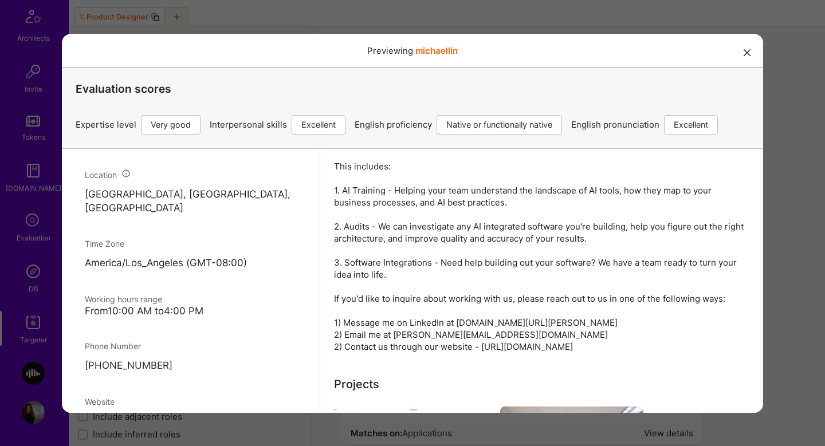
scroll to position [659, 0]
click at [785, 265] on div "Previewing michaellin Evaluation scores Expertise level Very good Interpersonal…" at bounding box center [412, 223] width 825 height 446
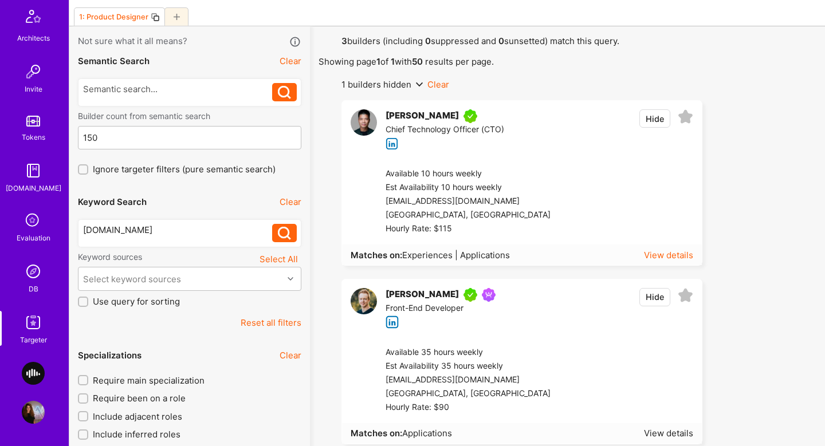
click at [661, 258] on div "View details" at bounding box center [668, 255] width 49 height 12
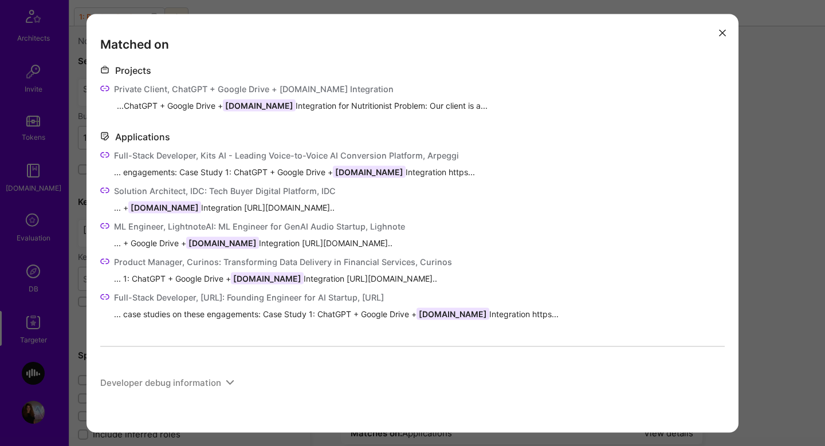
click at [108, 88] on icon "modal" at bounding box center [104, 88] width 9 height 9
click at [809, 234] on div "Matched on Projects Private Client, ChatGPT + Google Drive + Bubble.io Integrat…" at bounding box center [412, 223] width 825 height 446
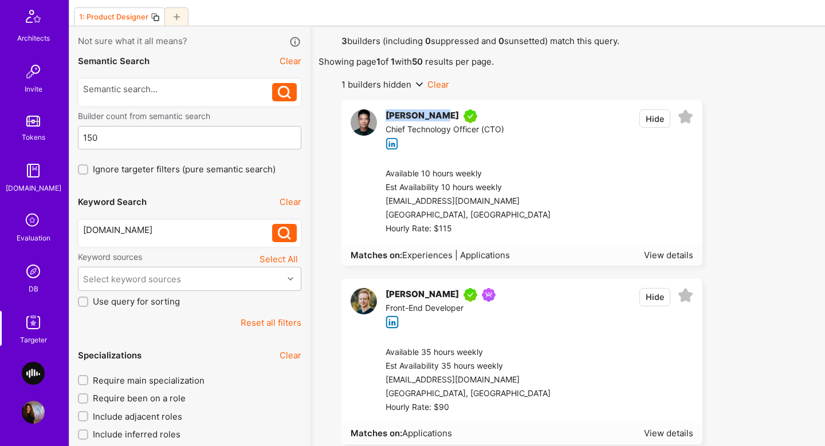
drag, startPoint x: 387, startPoint y: 118, endPoint x: 432, endPoint y: 117, distance: 45.3
click at [432, 117] on div "Michael Lin" at bounding box center [422, 116] width 73 height 14
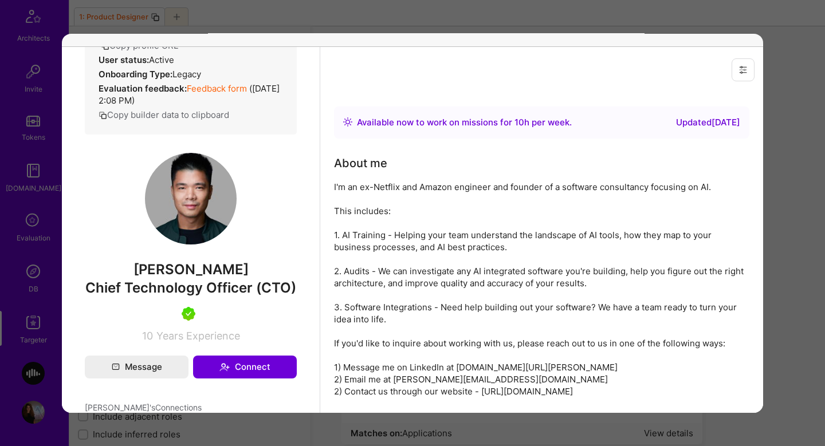
scroll to position [230, 0]
click at [192, 277] on span "Michael Lin" at bounding box center [191, 268] width 212 height 17
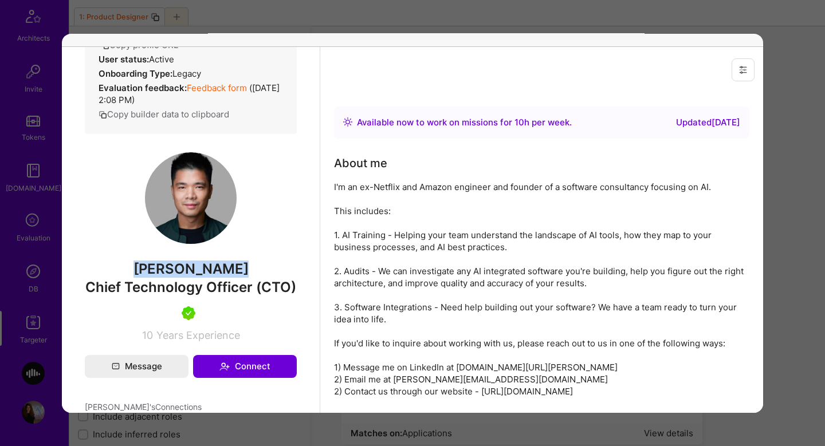
click at [192, 277] on span "Michael Lin" at bounding box center [191, 268] width 212 height 17
copy span "Michael Lin"
click at [780, 238] on div "Previewing michaellin Evaluation scores Expertise level Very good Interpersonal…" at bounding box center [412, 223] width 825 height 446
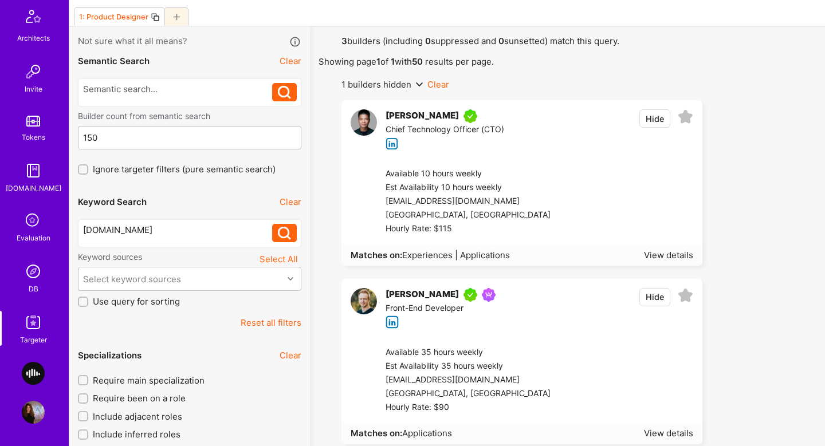
click at [780, 238] on ul "Michael Lin Chief Technology Officer (CTO) Hide Available 10 hours weekly Est A…" at bounding box center [568, 361] width 498 height 522
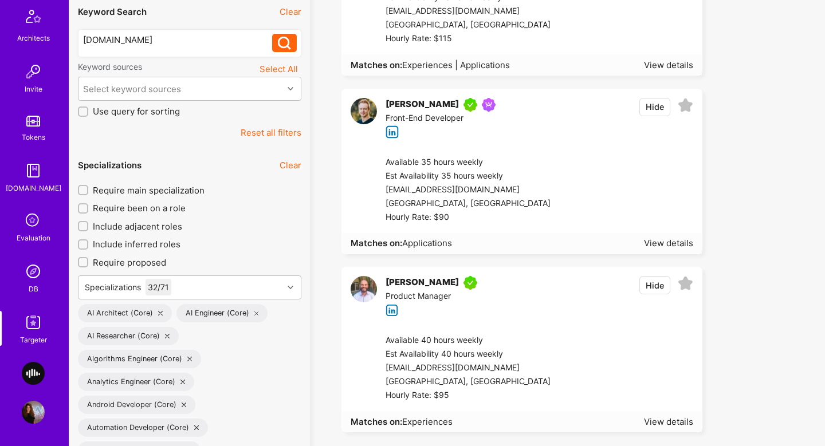
scroll to position [234, 0]
click at [683, 242] on div "View details" at bounding box center [668, 244] width 49 height 12
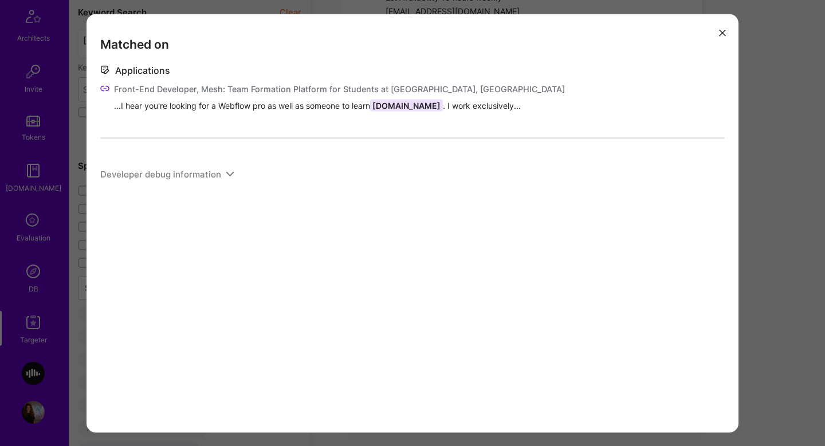
click at [105, 87] on icon "modal" at bounding box center [104, 88] width 9 height 9
click at [803, 172] on div "Matched on Applications Front-End Developer, Mesh: Team Formation Platform for …" at bounding box center [412, 223] width 825 height 446
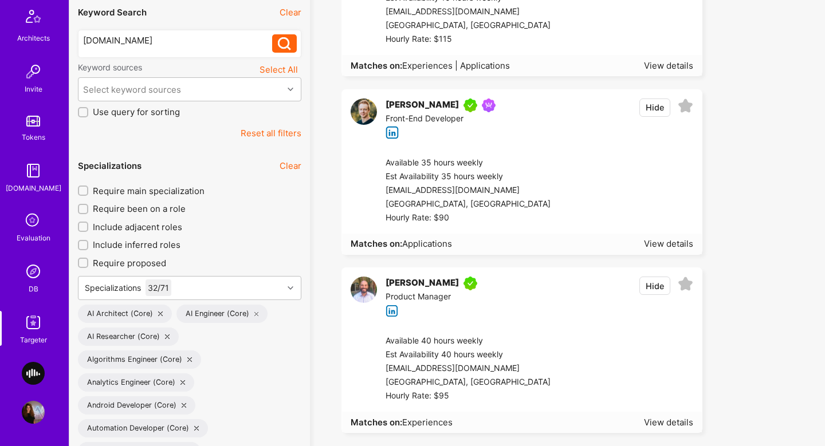
click at [548, 146] on div "Aaron Atkins Front-End Developer Hide" at bounding box center [522, 119] width 360 height 58
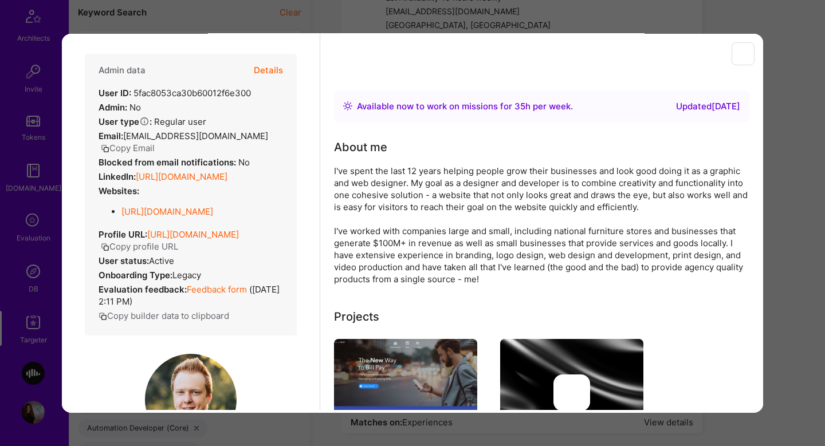
scroll to position [0, 0]
click at [274, 69] on button "Details" at bounding box center [268, 69] width 29 height 33
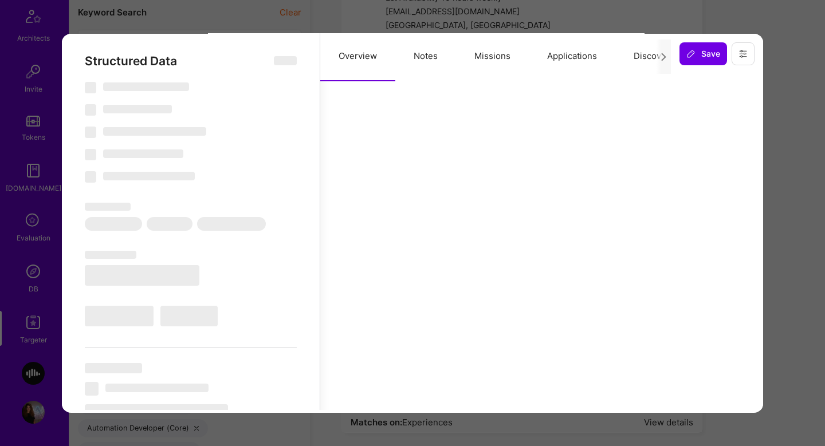
click at [553, 61] on button "Applications" at bounding box center [572, 55] width 87 height 50
select select "Right Now"
select select "5"
select select "4"
select select "7"
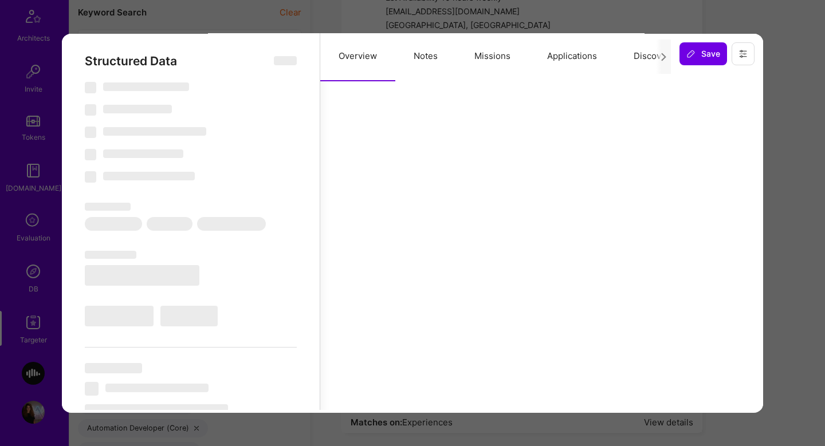
select select "7"
select select "US"
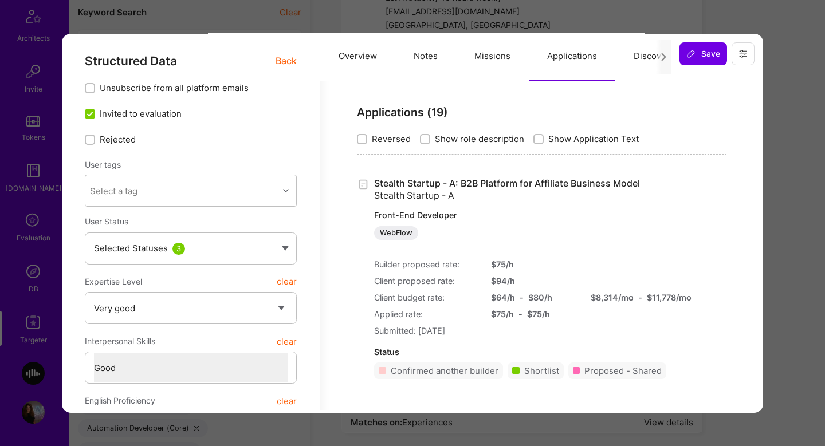
click at [542, 139] on label "Show Application Text" at bounding box center [585, 138] width 105 height 12
click at [542, 139] on input "Show Application Text" at bounding box center [540, 139] width 8 height 8
click at [534, 134] on input "Show Application Text" at bounding box center [539, 139] width 10 height 10
click at [533, 144] on label "Show Application Text" at bounding box center [585, 138] width 105 height 12
click at [536, 143] on input "Show Application Text" at bounding box center [540, 139] width 8 height 8
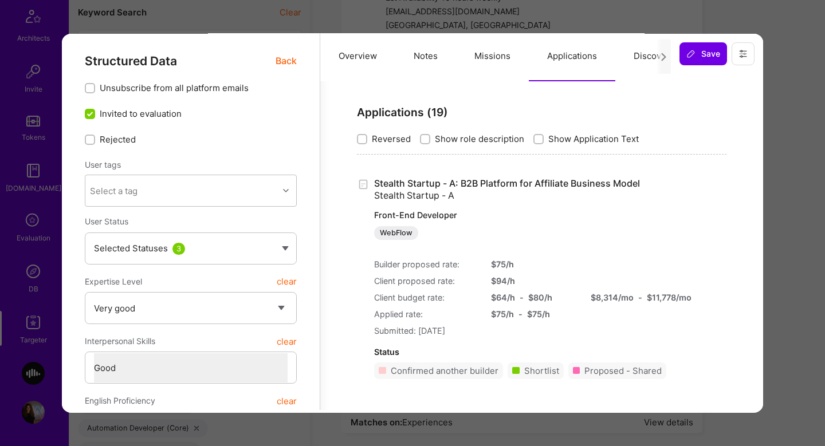
checkbox input "true"
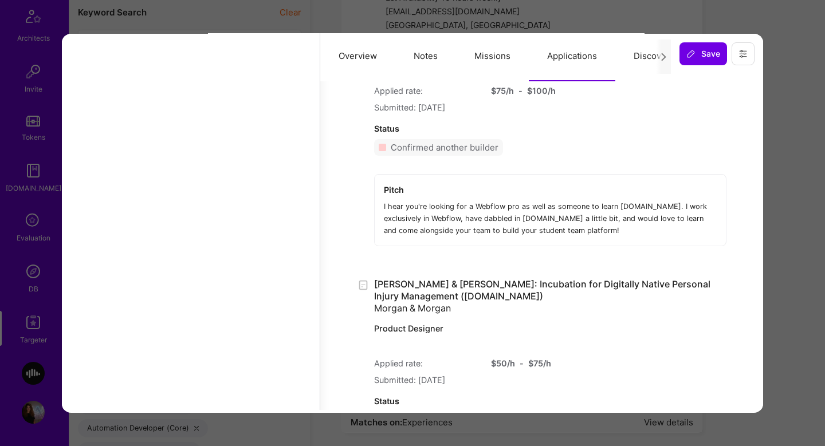
scroll to position [4819, 0]
drag, startPoint x: 685, startPoint y: 222, endPoint x: 417, endPoint y: 228, distance: 268.2
click at [417, 228] on div "I hear you're looking for a Webflow pro as well as someone to learn Bubble.io. …" at bounding box center [550, 214] width 333 height 41
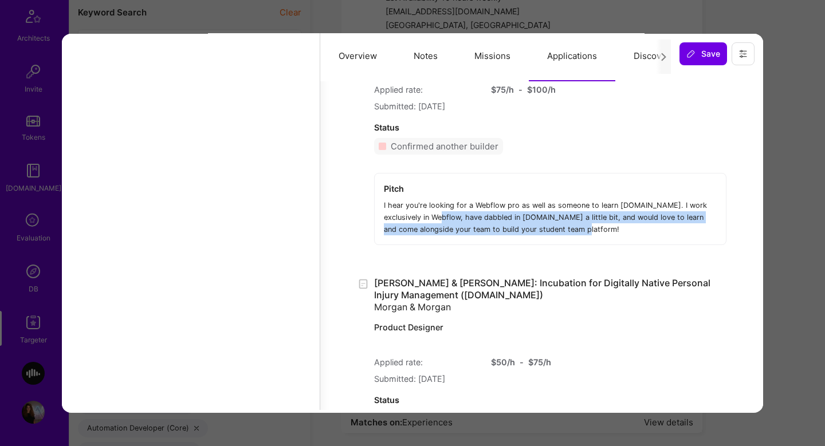
drag, startPoint x: 417, startPoint y: 234, endPoint x: 547, endPoint y: 238, distance: 130.1
click at [547, 235] on div "I hear you're looking for a Webflow pro as well as someone to learn Bubble.io. …" at bounding box center [550, 214] width 333 height 41
click at [796, 218] on div "Previewing aaronatkins Evaluation scores Expertise level Very good Interpersona…" at bounding box center [412, 223] width 825 height 446
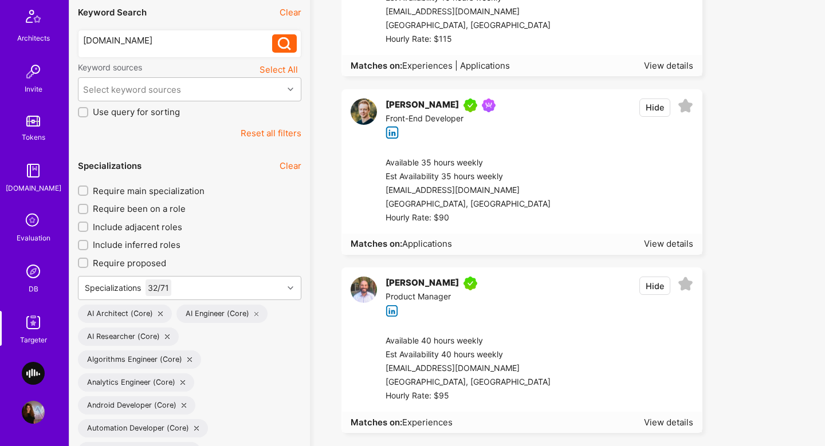
click at [796, 218] on ul "Michael Lin Chief Technology Officer (CTO) Hide Available 10 hours weekly Est A…" at bounding box center [568, 172] width 498 height 522
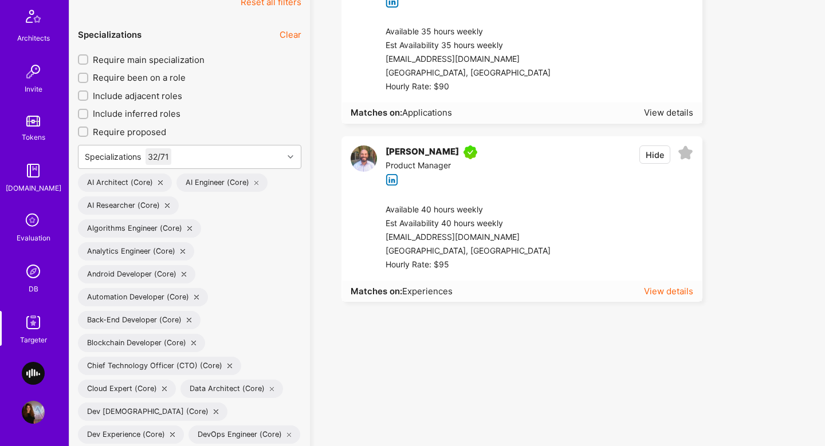
click at [667, 296] on div "View details" at bounding box center [668, 291] width 49 height 12
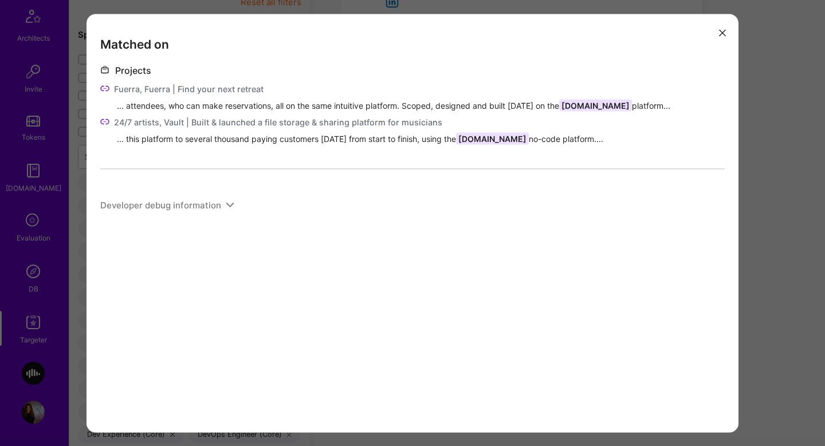
click at [792, 255] on div "Matched on Projects Fuerra, Fuerra | Find your next retreat ... attendees, who …" at bounding box center [412, 223] width 825 height 446
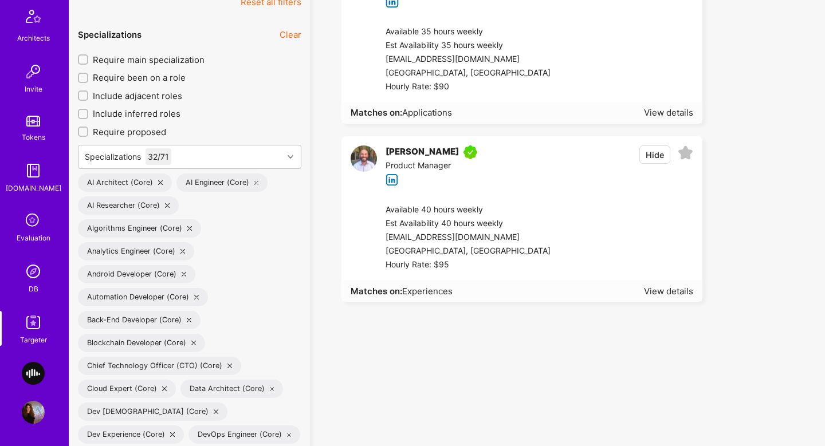
click at [588, 249] on div at bounding box center [622, 237] width 143 height 69
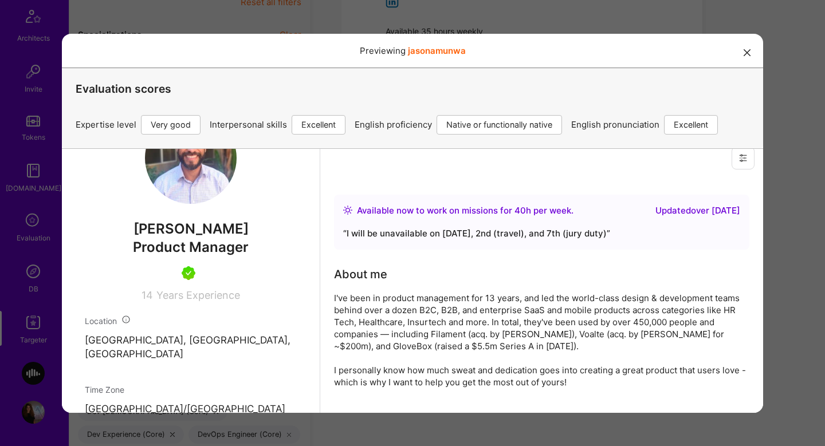
scroll to position [84, 0]
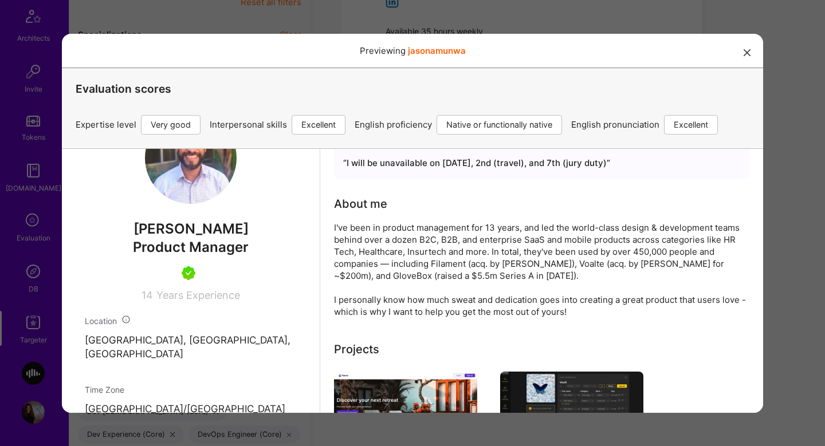
click at [159, 237] on span "Jason Amunwa" at bounding box center [191, 228] width 212 height 17
copy span "Jason Amunwa"
click at [790, 290] on div "Previewing jasonamunwa Evaluation scores Expertise level Very good Interpersona…" at bounding box center [412, 223] width 825 height 446
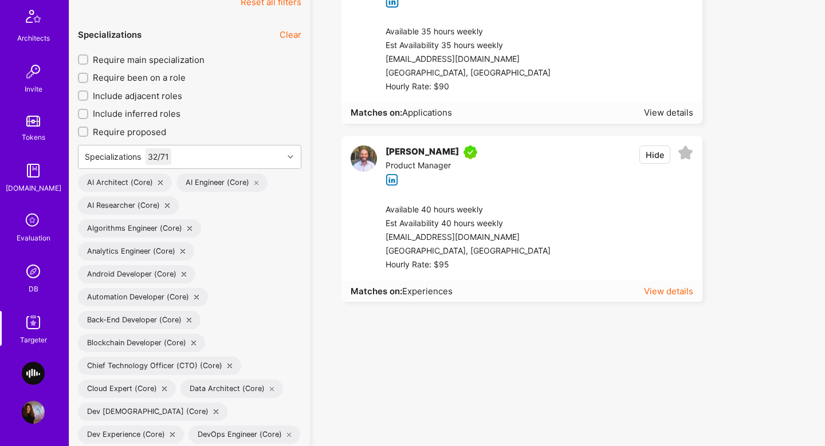
click at [663, 290] on div "View details" at bounding box center [668, 291] width 49 height 12
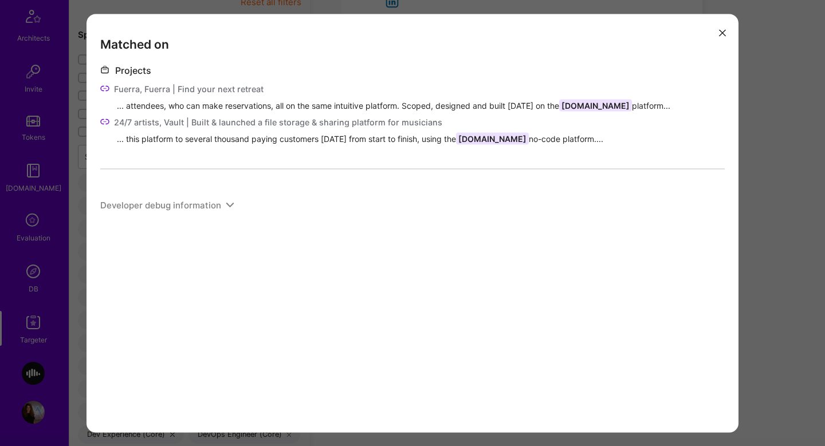
click at [110, 89] on div "Fuerra, Fuerra | Find your next retreat" at bounding box center [412, 89] width 624 height 14
click at [105, 89] on icon "modal" at bounding box center [104, 88] width 9 height 9
click at [107, 121] on icon "modal" at bounding box center [104, 121] width 9 height 9
click at [766, 239] on div "Matched on Projects Fuerra, Fuerra | Find your next retreat ... attendees, who …" at bounding box center [412, 223] width 825 height 446
click at [766, 239] on ul "Michael Lin Chief Technology Officer (CTO) Hide Available 10 hours weekly Est A…" at bounding box center [568, 40] width 498 height 522
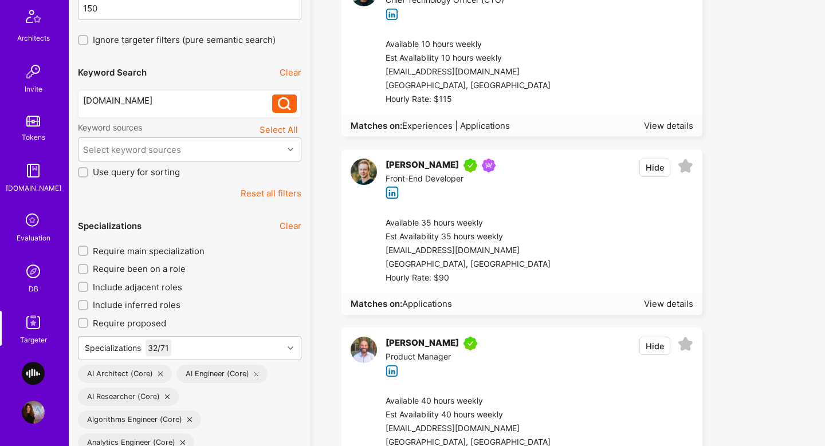
scroll to position [0, 0]
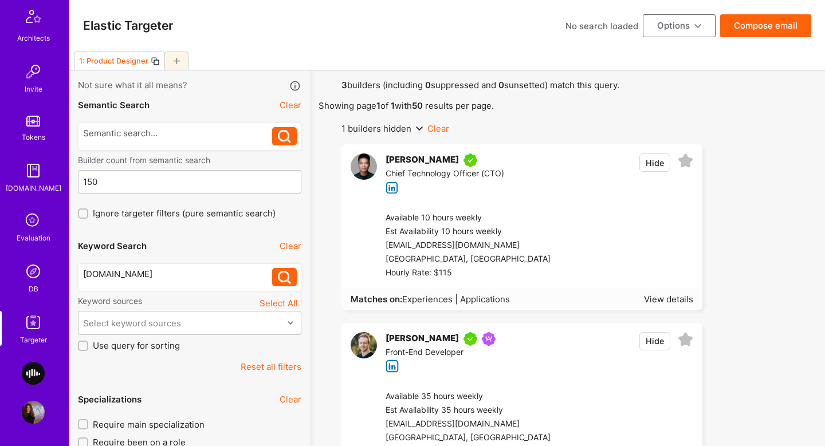
click at [290, 245] on button "Clear" at bounding box center [291, 246] width 22 height 12
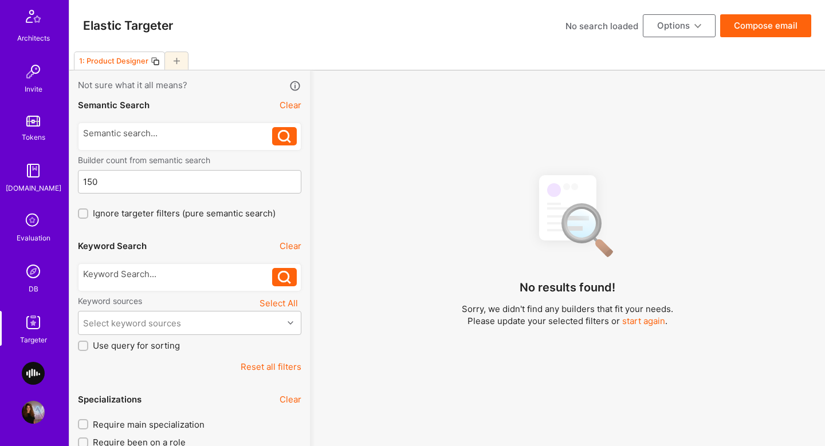
click at [366, 174] on div "No results found! Sorry, we didn't find any builders that fit your needs. Pleas…" at bounding box center [568, 343] width 498 height 357
click at [224, 275] on div at bounding box center [178, 274] width 190 height 12
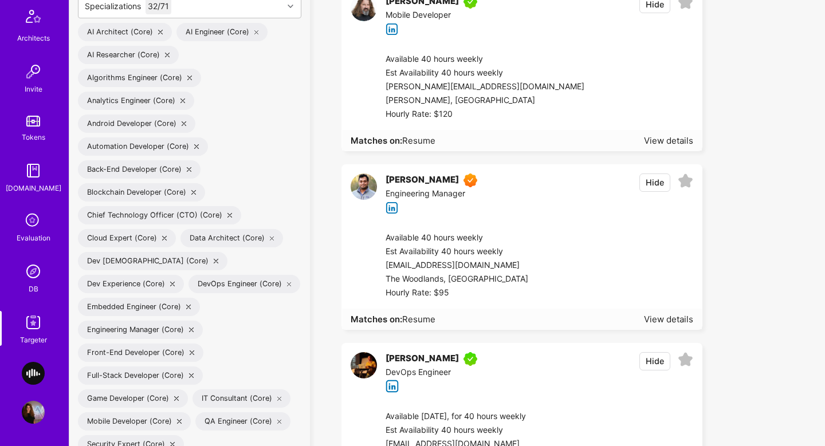
scroll to position [522, 0]
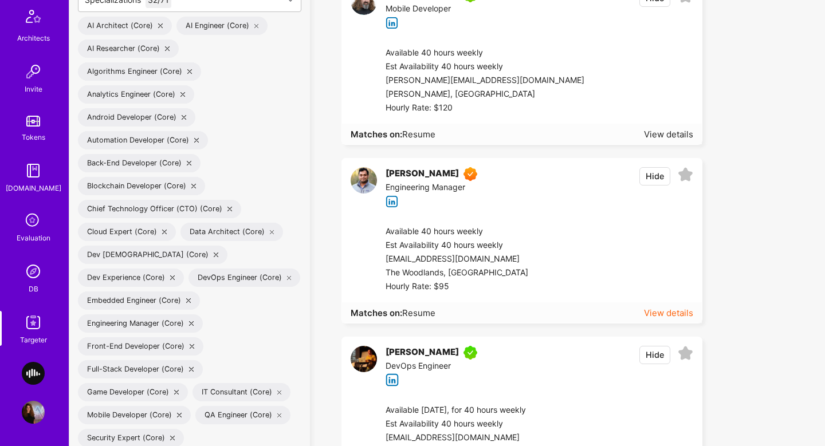
click at [673, 314] on div "View details" at bounding box center [668, 313] width 49 height 12
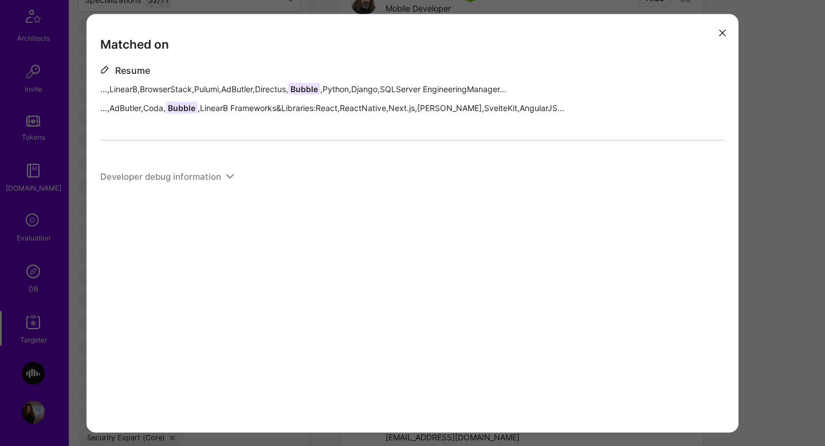
click at [753, 251] on div "Matched on Resume ...,LinearB,BrowserStack,Pulumi,AdButler,Directus, Bubble ,Py…" at bounding box center [412, 223] width 825 height 446
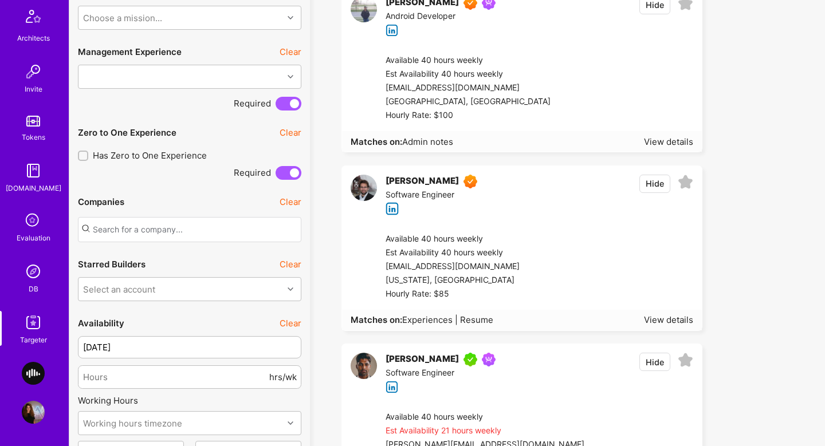
scroll to position [1253, 0]
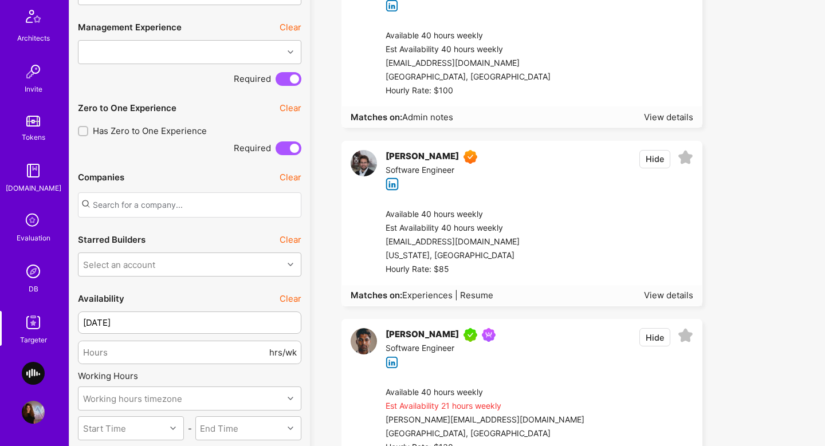
click at [669, 293] on div "View details" at bounding box center [668, 295] width 49 height 12
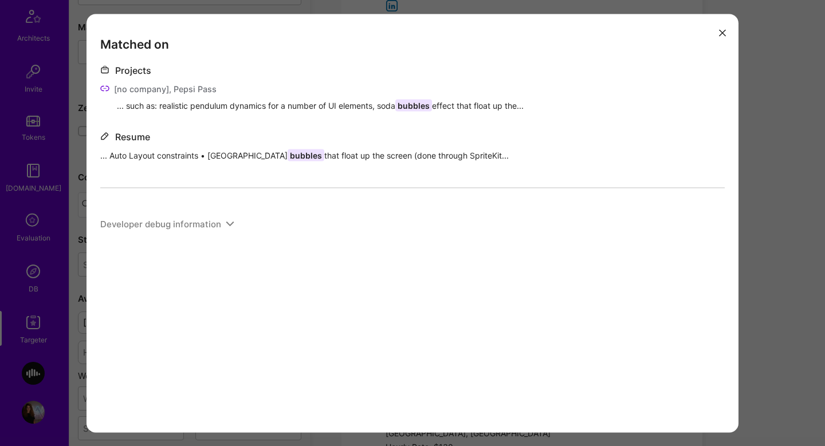
click at [795, 301] on div "Matched on Projects [no company], Pepsi Pass ... such as: realistic pendulum dy…" at bounding box center [412, 223] width 825 height 446
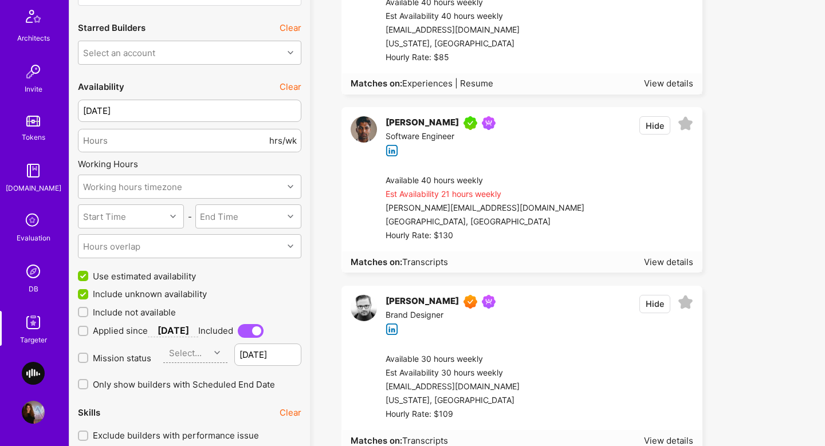
scroll to position [1483, 0]
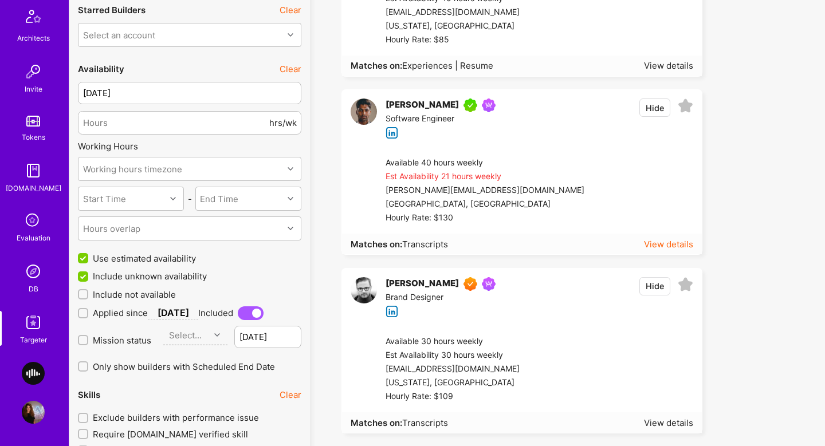
click at [672, 249] on div "View details" at bounding box center [668, 244] width 49 height 12
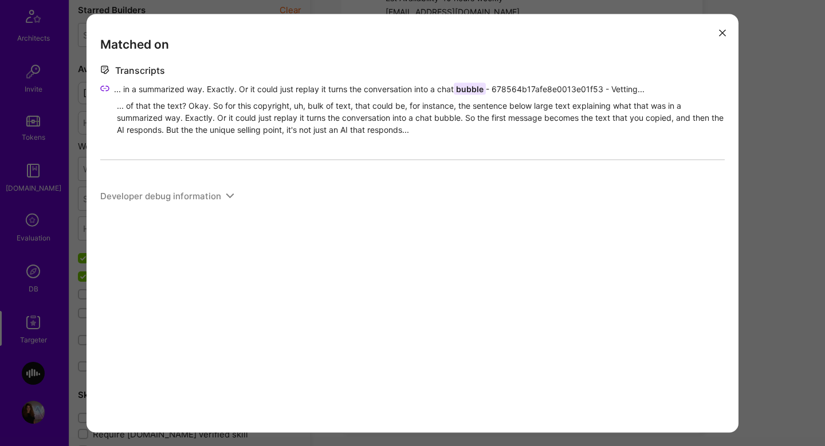
click at [769, 264] on div "Matched on Transcripts ... in a summarized way. Exactly. Or it could just repla…" at bounding box center [412, 223] width 825 height 446
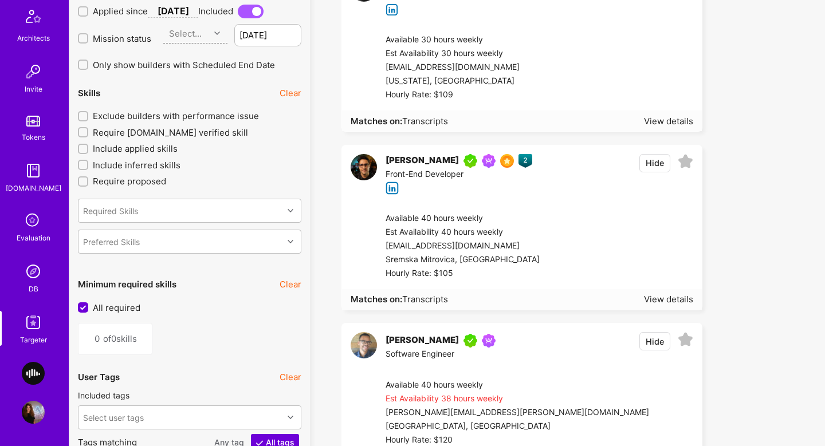
scroll to position [1828, 0]
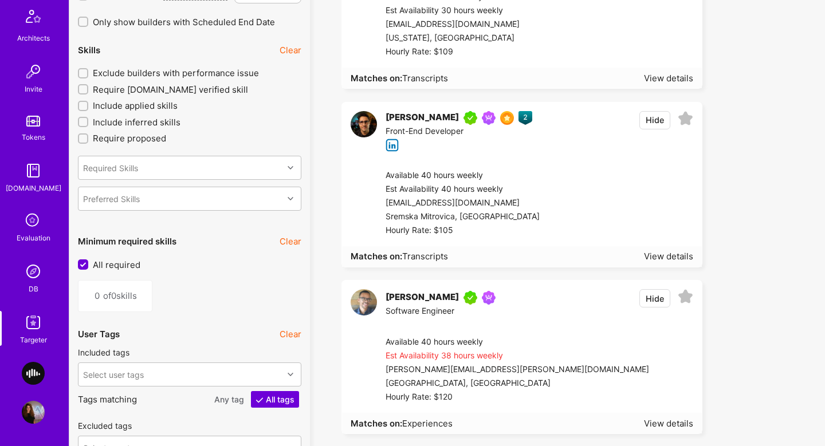
click at [678, 267] on li "Slobodan Gajic Front-end guild Members of Front-end guild. AI Course Graduate C…" at bounding box center [527, 185] width 372 height 166
click at [671, 261] on div "View details" at bounding box center [668, 256] width 49 height 12
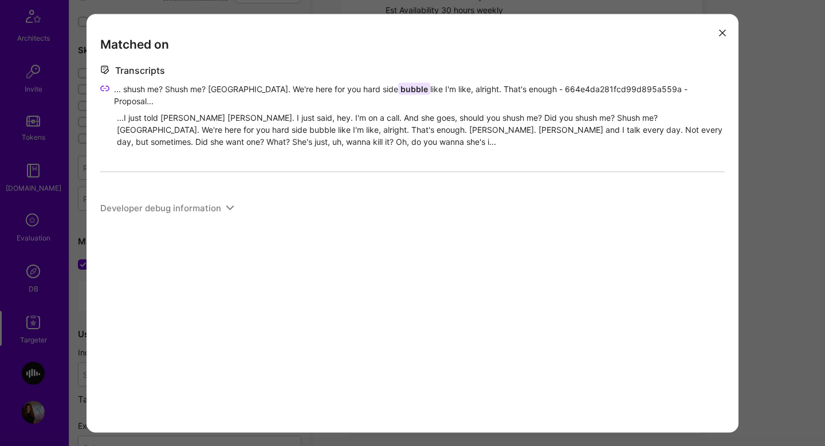
click at [752, 225] on div "Matched on Transcripts ... shush me? Shush me? Shush. We're here for you hard s…" at bounding box center [412, 223] width 825 height 446
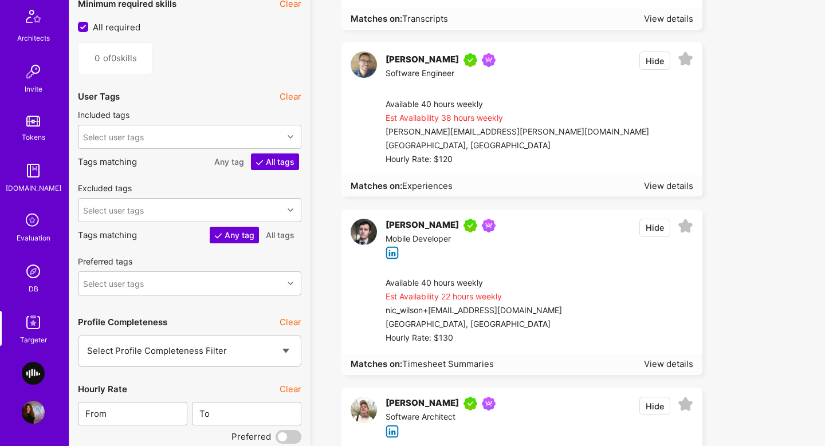
scroll to position [2069, 0]
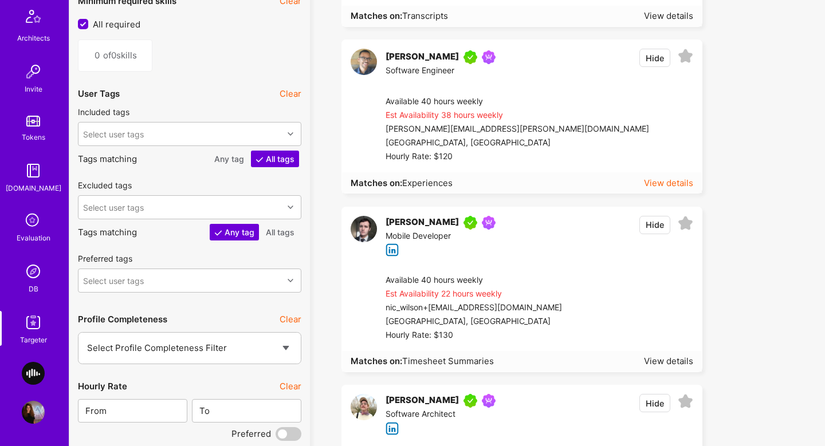
click at [655, 179] on div "View details" at bounding box center [668, 183] width 49 height 12
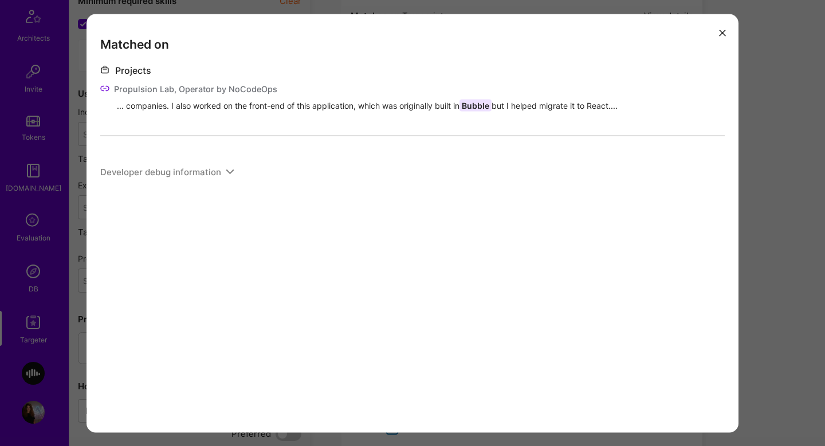
click at [104, 89] on icon "modal" at bounding box center [104, 88] width 9 height 9
click at [786, 266] on div "Matched on Projects Propulsion Lab, Operator by NoCodeOps ... companies. I also…" at bounding box center [412, 223] width 825 height 446
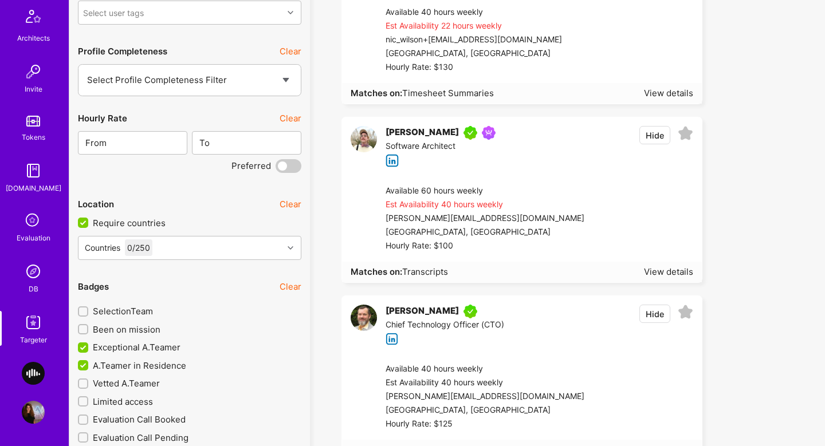
scroll to position [2335, 0]
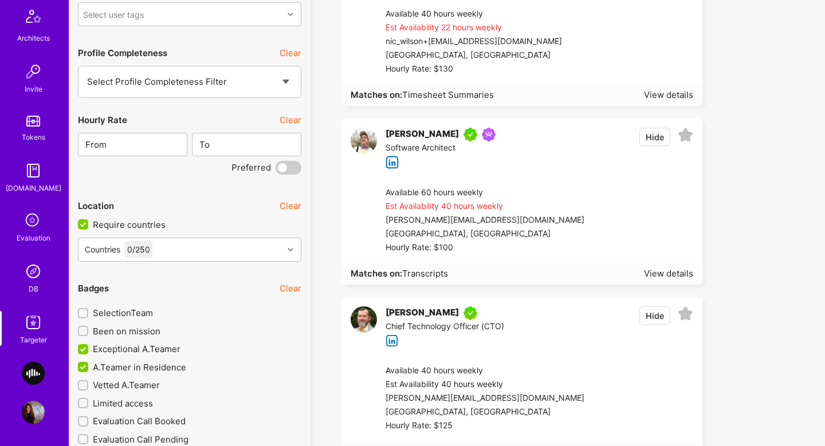
click at [676, 284] on div "Erik Rahm Software Architect Hide Available 60 hours weekly Est Availability 40…" at bounding box center [521, 202] width 361 height 166
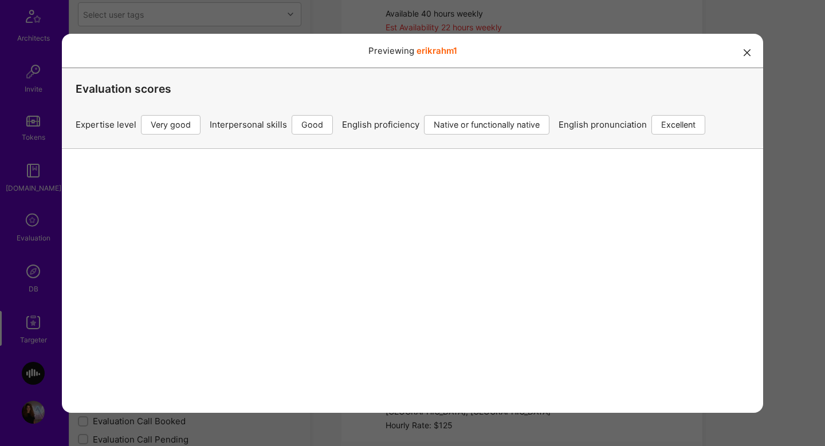
click at [797, 277] on div "Previewing erikrahm1 Evaluation scores Expertise level Very good Interpersonal …" at bounding box center [412, 223] width 825 height 446
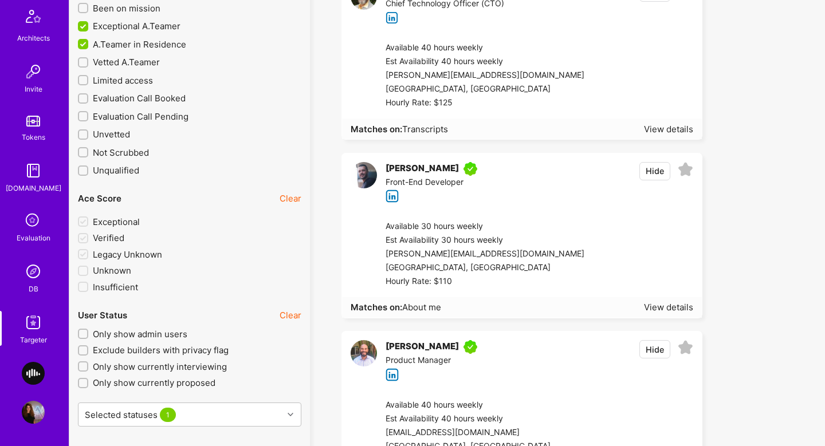
scroll to position [2525, 0]
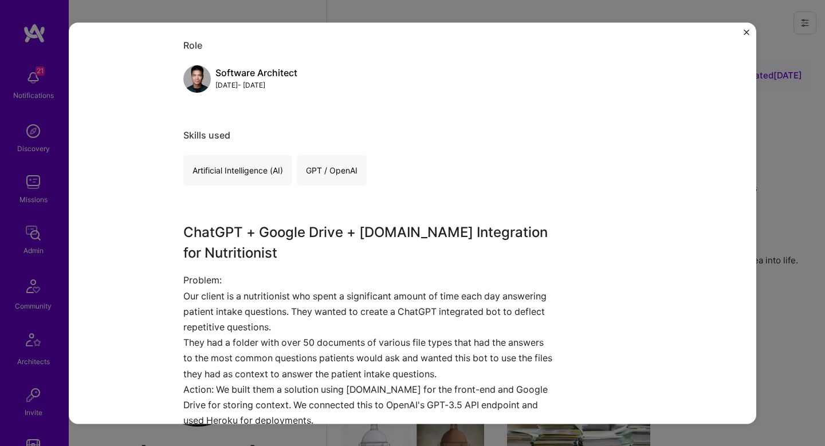
scroll to position [638, 0]
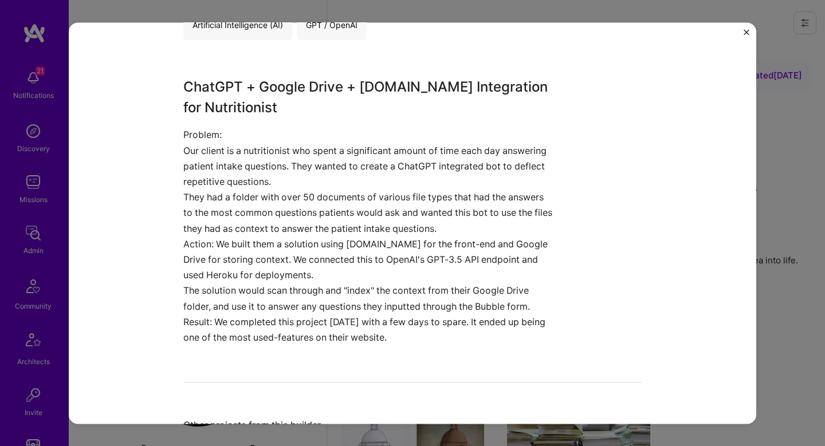
click at [795, 245] on div "ChatGPT + Google Drive + [DOMAIN_NAME] Integration Private Client Group, Ltd. H…" at bounding box center [412, 223] width 825 height 446
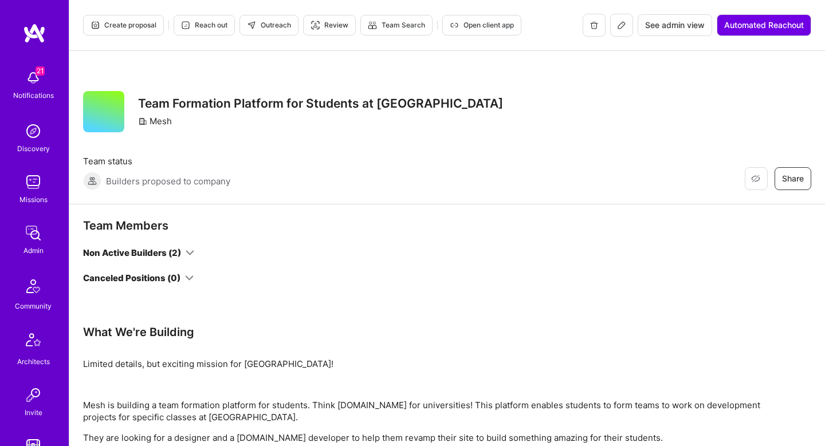
click at [186, 253] on icon at bounding box center [190, 253] width 9 height 9
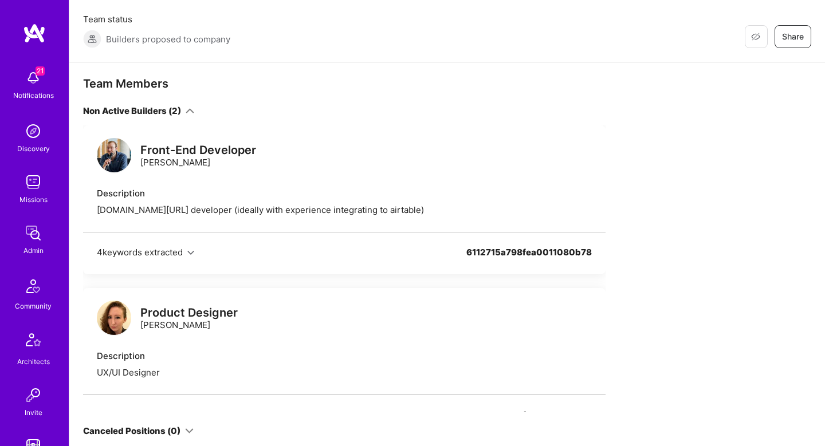
scroll to position [92, 0]
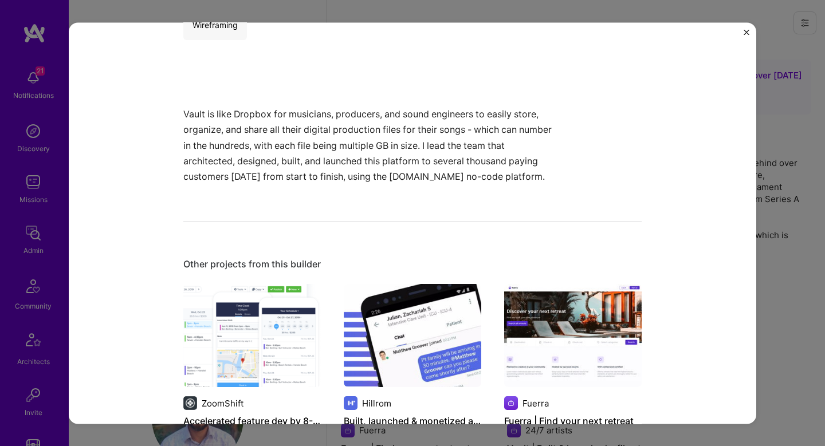
scroll to position [659, 0]
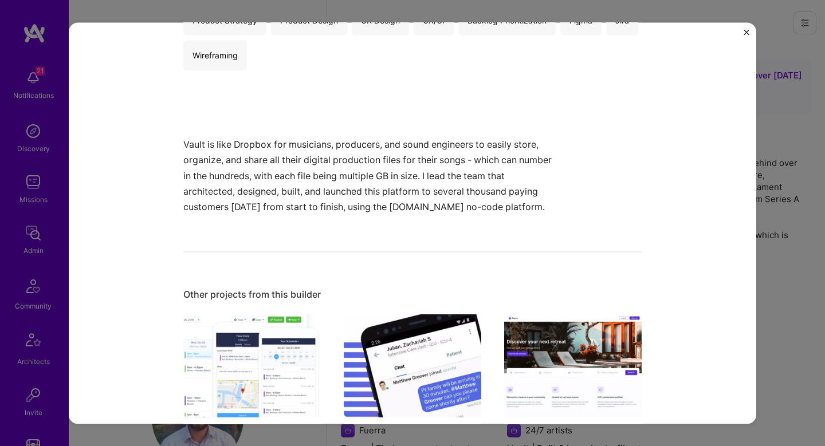
click at [770, 196] on div "Vault | Built & launched a file storage & sharing platform for musicians 24/7 a…" at bounding box center [412, 223] width 825 height 446
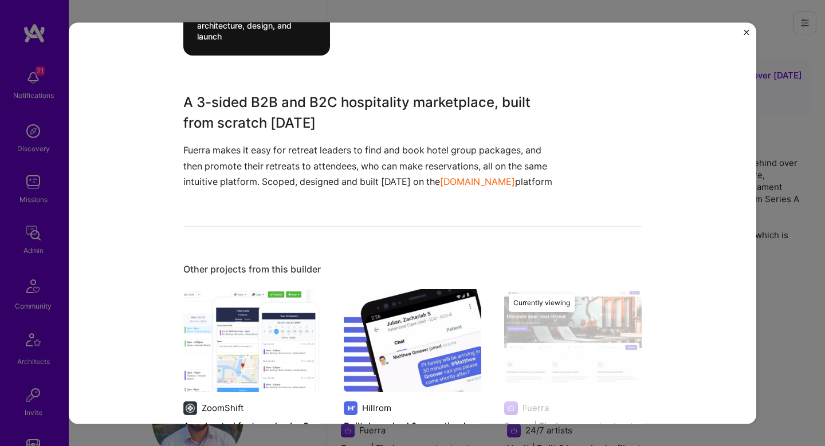
scroll to position [681, 0]
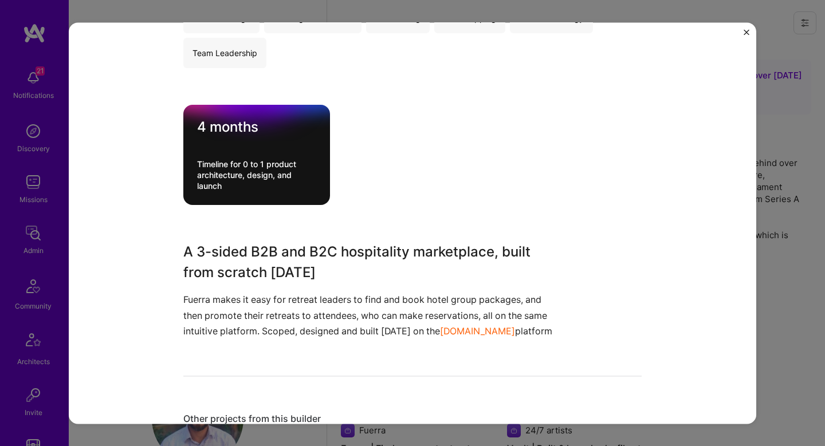
click at [808, 329] on div "Fuerra | Find your next retreat Fuerra Hospitality Role Product Manager & Solut…" at bounding box center [412, 223] width 825 height 446
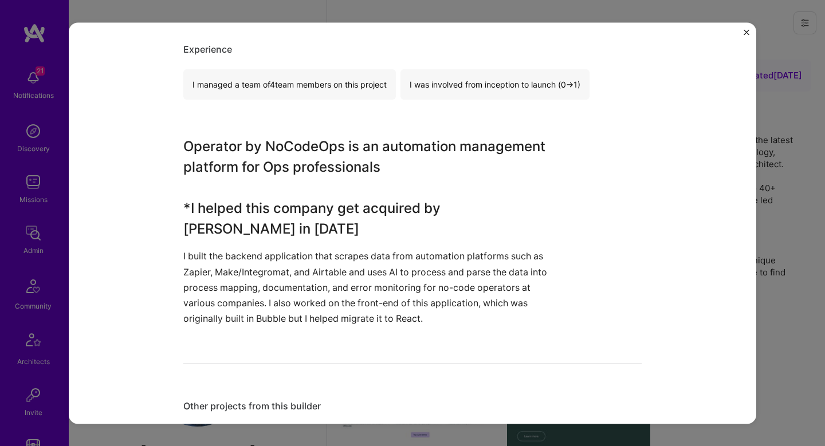
scroll to position [726, 0]
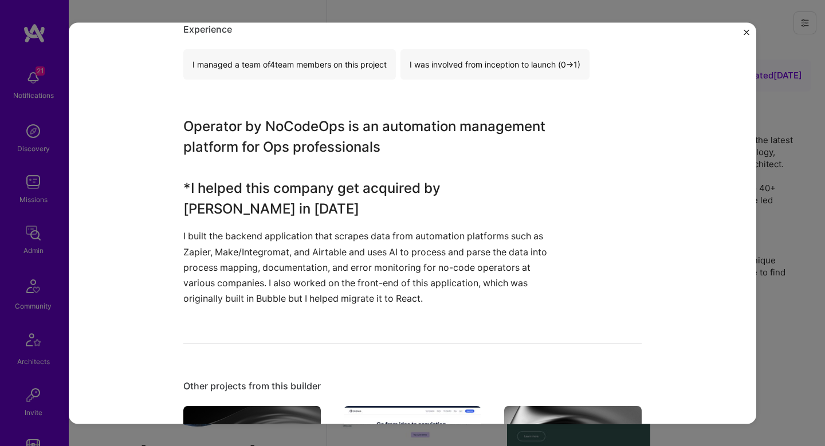
click at [808, 225] on div "Operator by NoCodeOps NoCodeOps (acquired by Zapier) B2B, SaaS Role Lead Produc…" at bounding box center [412, 223] width 825 height 446
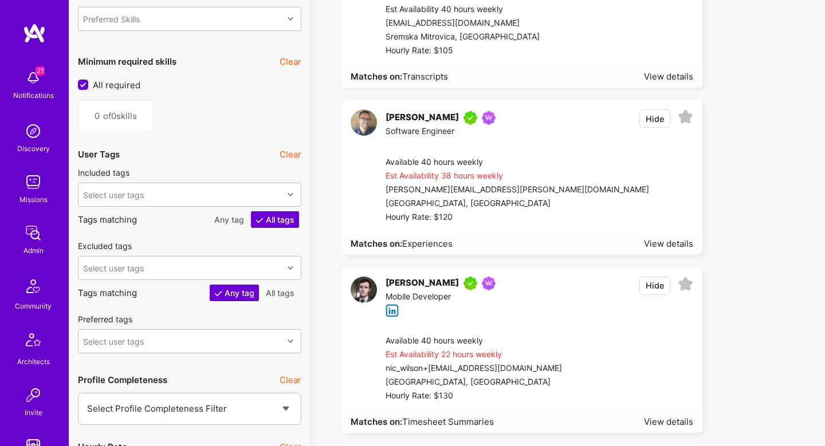
scroll to position [2099, 0]
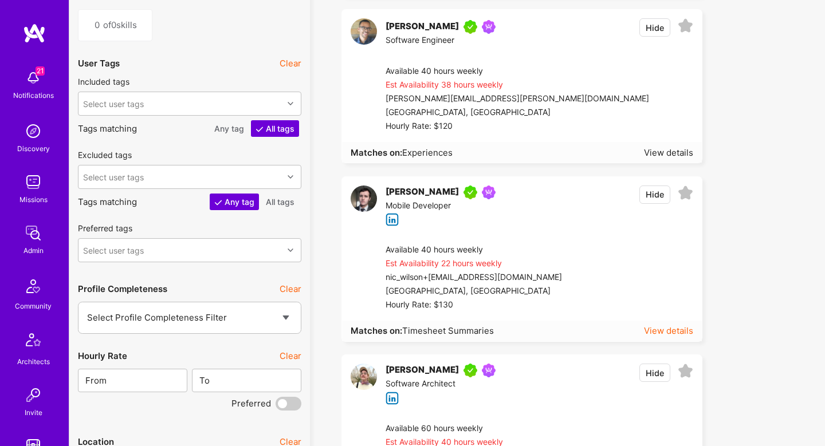
click at [667, 336] on div "View details" at bounding box center [668, 331] width 49 height 12
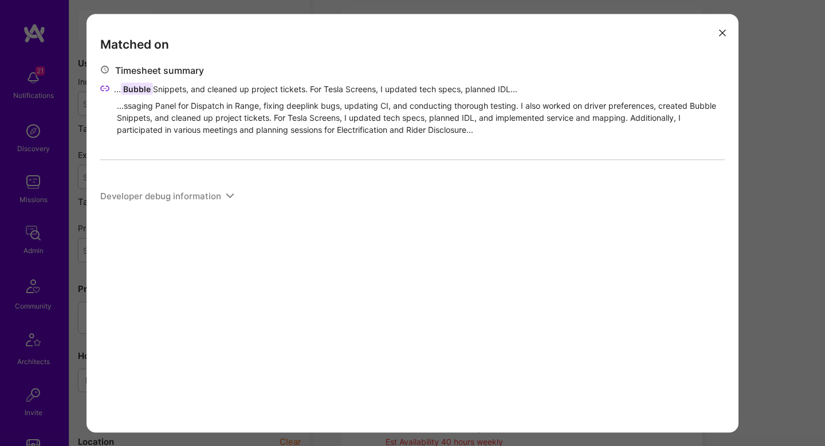
click at [764, 260] on div "Matched on Timesheet summary ... Bubble Snippets, and cleaned up project ticket…" at bounding box center [412, 223] width 825 height 446
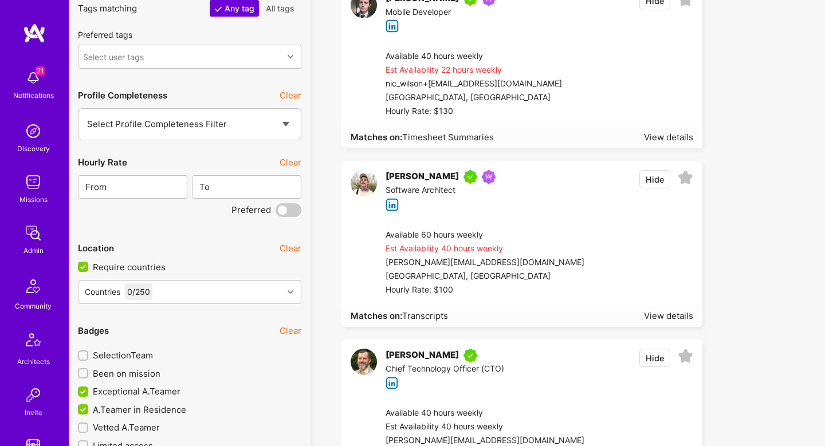
scroll to position [2291, 0]
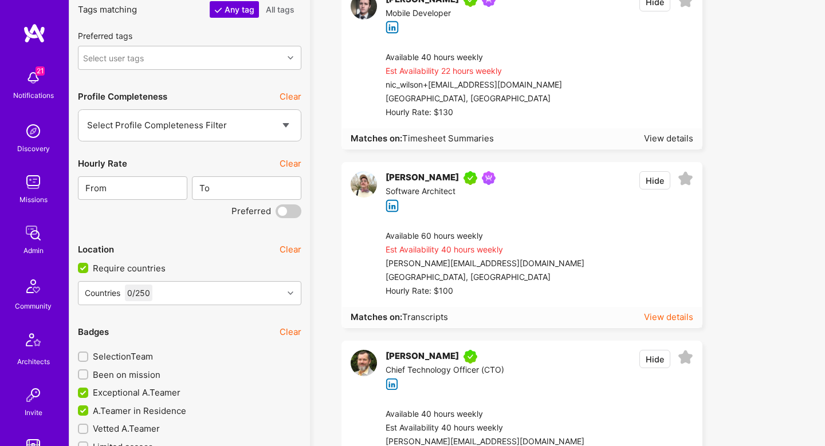
click at [689, 313] on div "View details" at bounding box center [668, 317] width 49 height 12
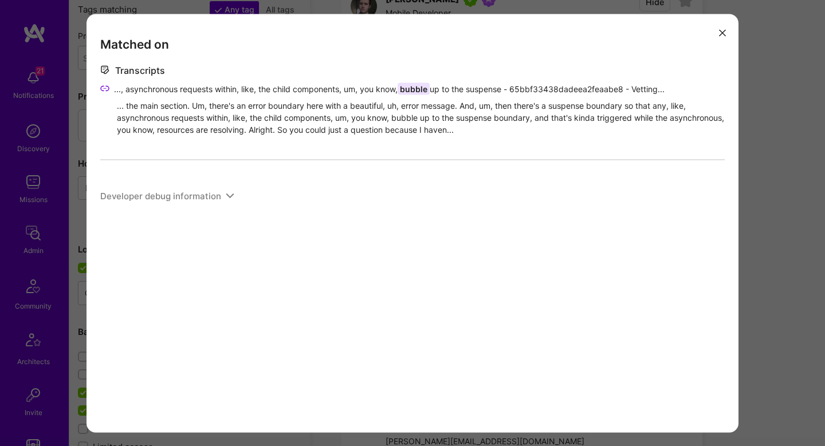
click at [755, 300] on div "Matched on Transcripts ..., asynchronous requests within, like, the child compo…" at bounding box center [412, 223] width 825 height 446
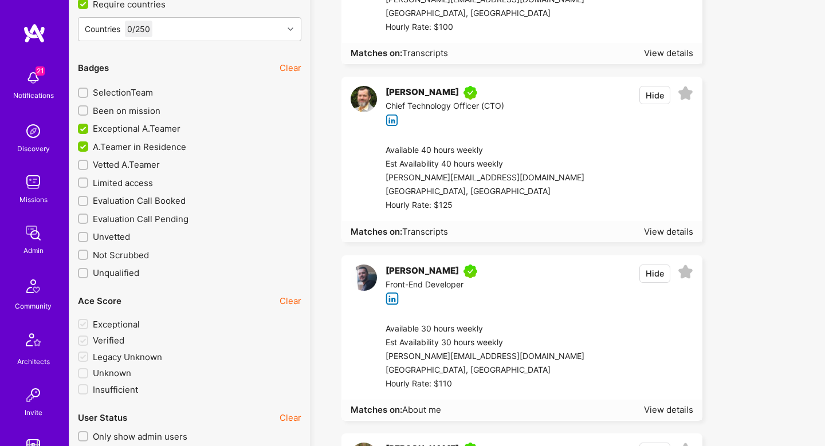
scroll to position [2557, 0]
click at [668, 234] on div "View details" at bounding box center [668, 231] width 49 height 12
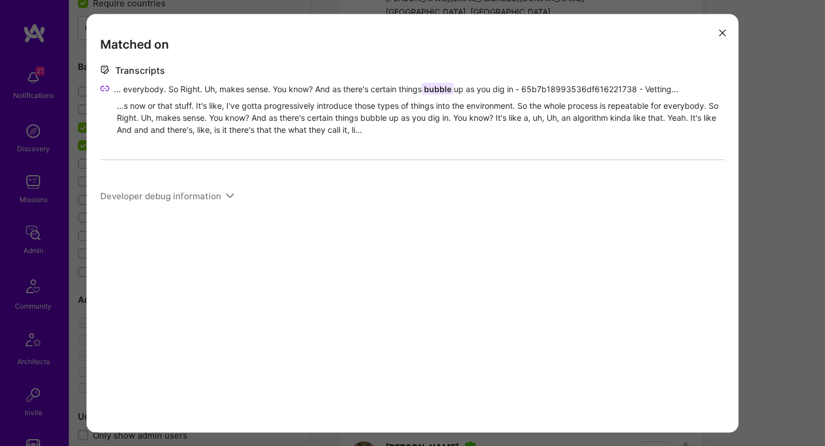
click at [784, 289] on div "Matched on Transcripts ... everybody. So Right. Uh, makes sense. You know? And …" at bounding box center [412, 223] width 825 height 446
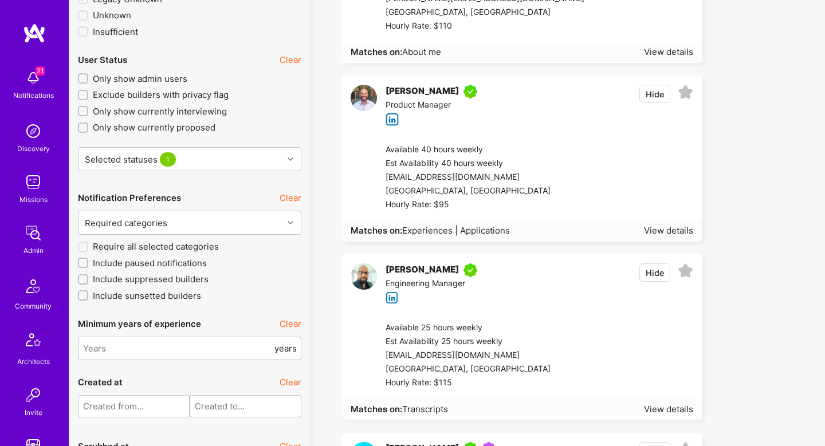
scroll to position [2911, 0]
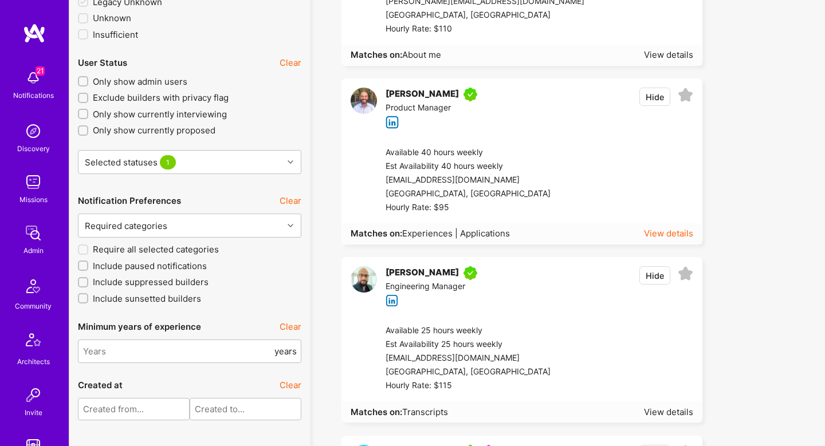
click at [660, 233] on div "View details" at bounding box center [668, 233] width 49 height 12
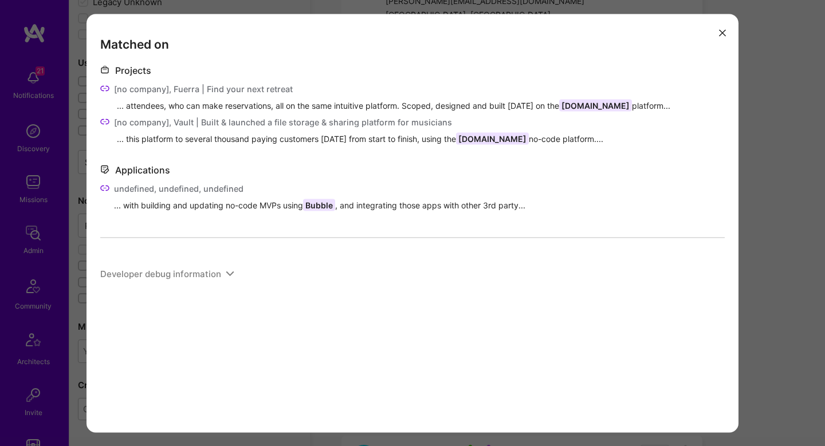
click at [793, 277] on div "Matched on Projects [no company], Fuerra | Find your next retreat ... attendees…" at bounding box center [412, 223] width 825 height 446
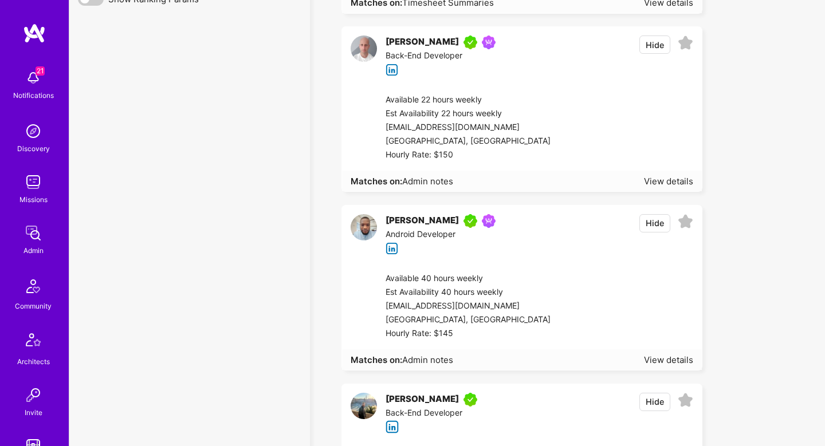
scroll to position [4008, 0]
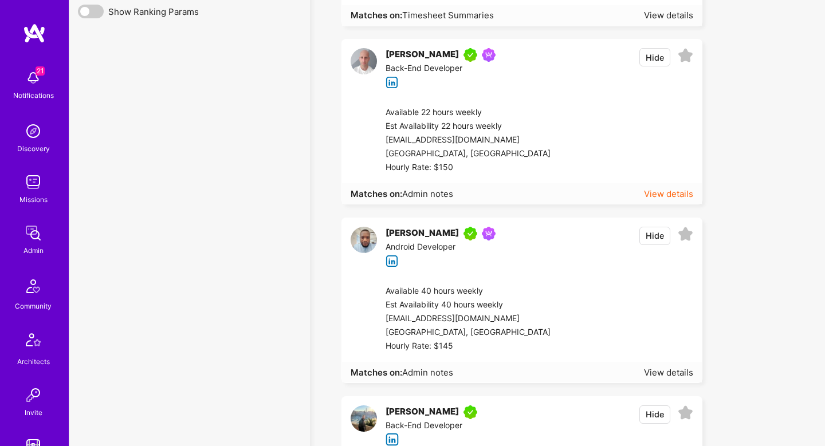
click at [654, 193] on div "View details" at bounding box center [668, 194] width 49 height 12
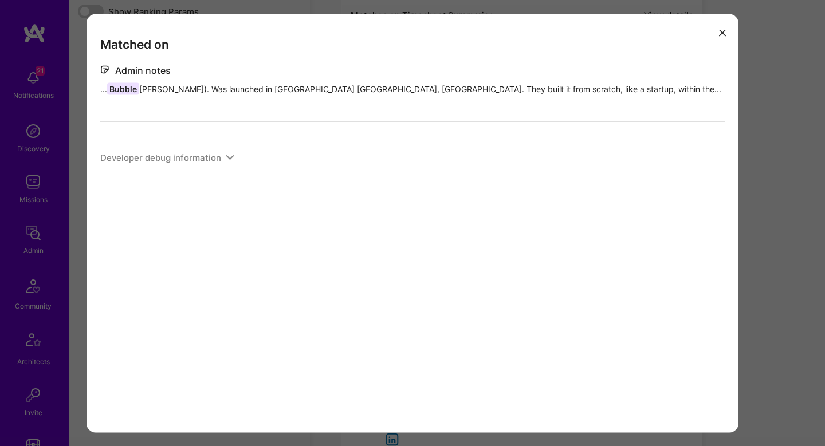
click at [760, 258] on div "Matched on Admin notes ... Bubble Dan). Was launched in London NY, IL. They bui…" at bounding box center [412, 223] width 825 height 446
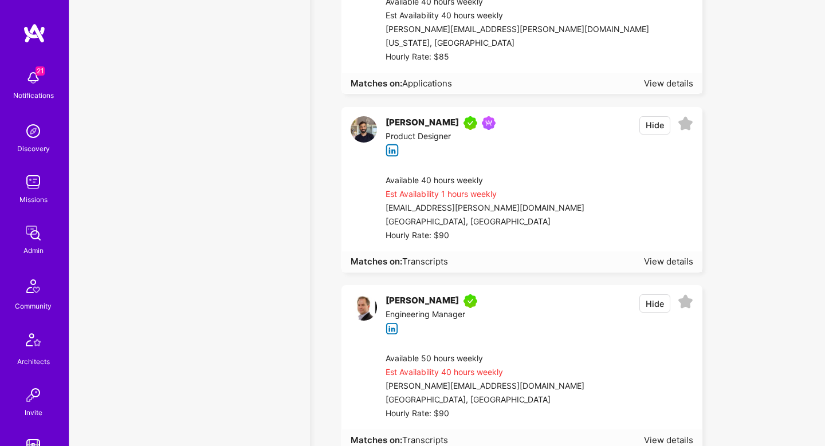
scroll to position [6215, 0]
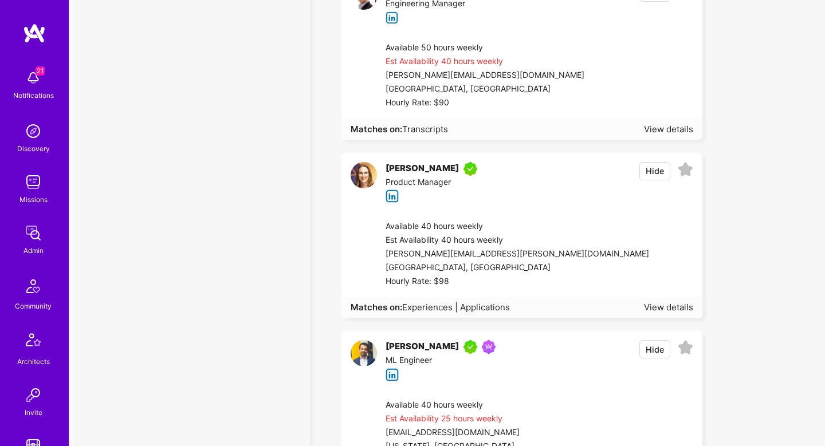
click at [670, 315] on div "Matches on: Experiences | Applications View details" at bounding box center [522, 307] width 360 height 21
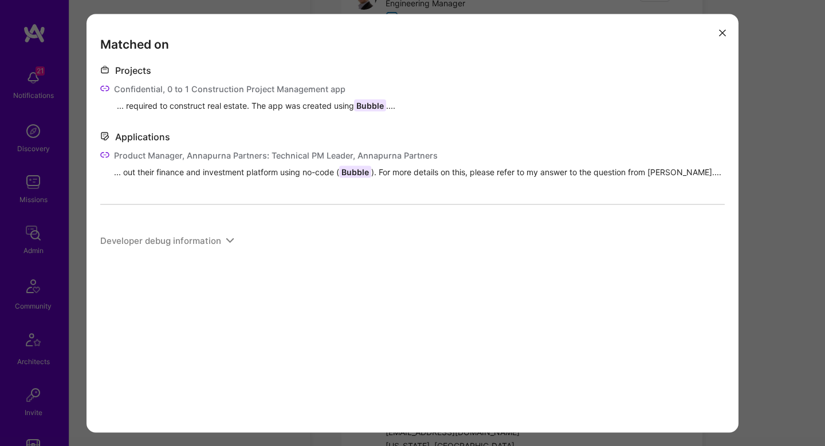
click at [753, 281] on div "Matched on Projects Confidential, 0 to 1 Construction Project Management app ..…" at bounding box center [412, 223] width 825 height 446
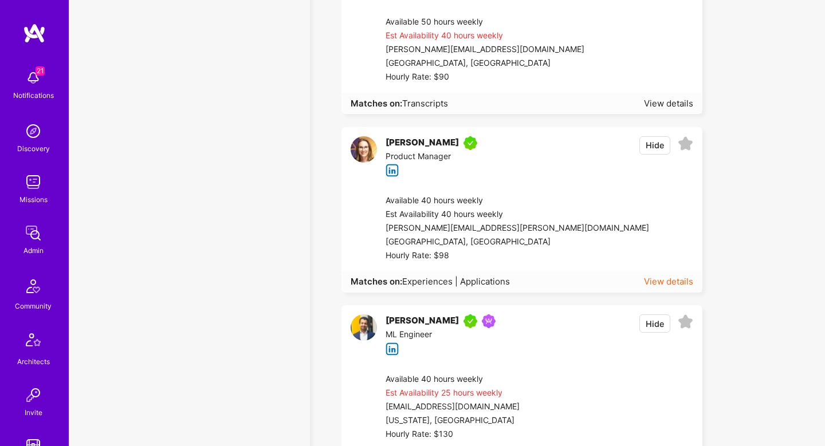
scroll to position [6242, 0]
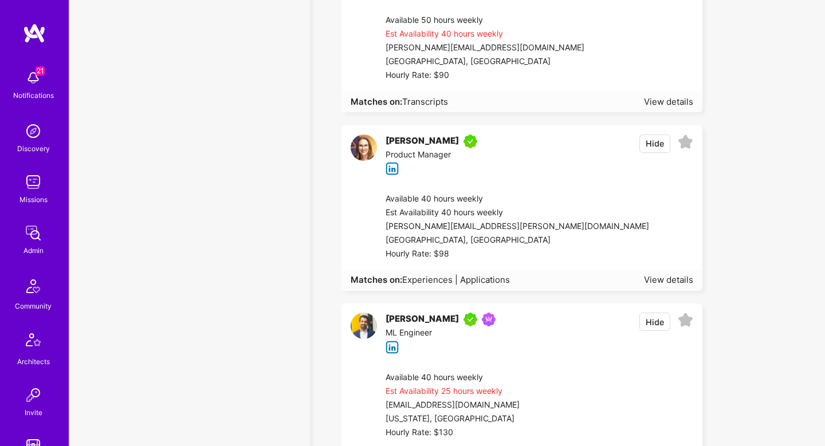
click at [649, 237] on div at bounding box center [671, 226] width 44 height 69
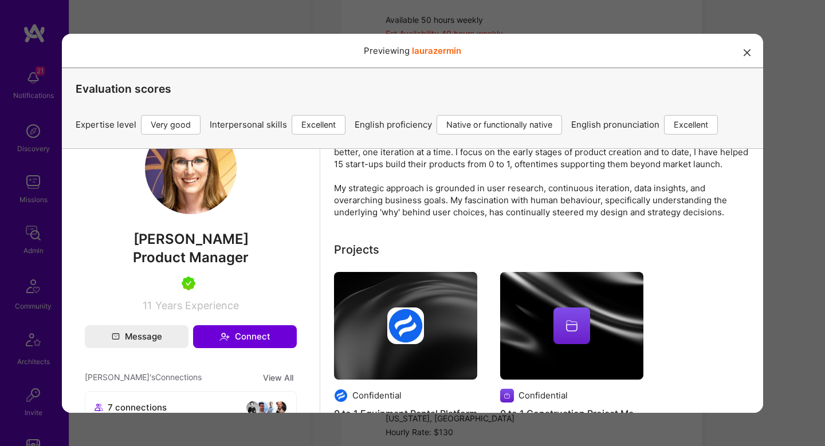
scroll to position [172, 0]
click at [195, 230] on span "[PERSON_NAME]" at bounding box center [191, 238] width 212 height 17
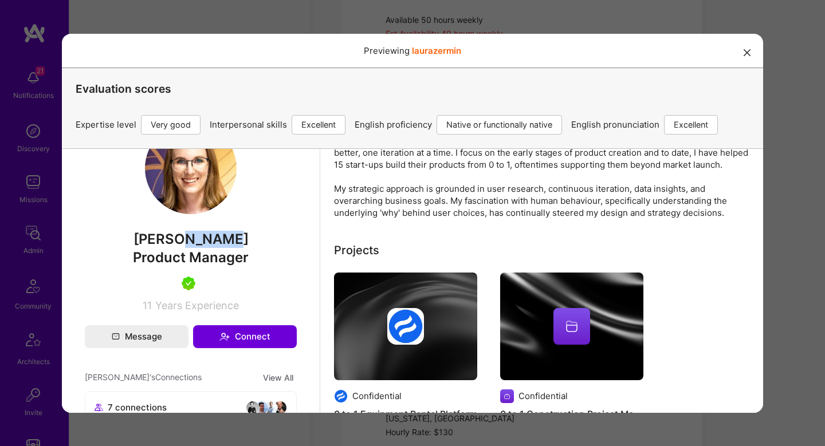
click at [195, 230] on span "[PERSON_NAME]" at bounding box center [191, 238] width 212 height 17
copy span "[PERSON_NAME]"
click at [778, 220] on div "Previewing laurazermin Evaluation scores Expertise level Very good Interpersona…" at bounding box center [412, 223] width 825 height 446
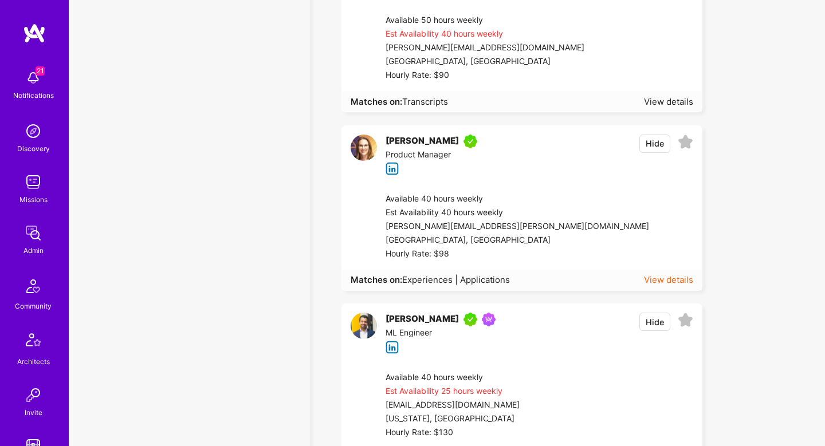
click at [655, 281] on div "View details" at bounding box center [668, 280] width 49 height 12
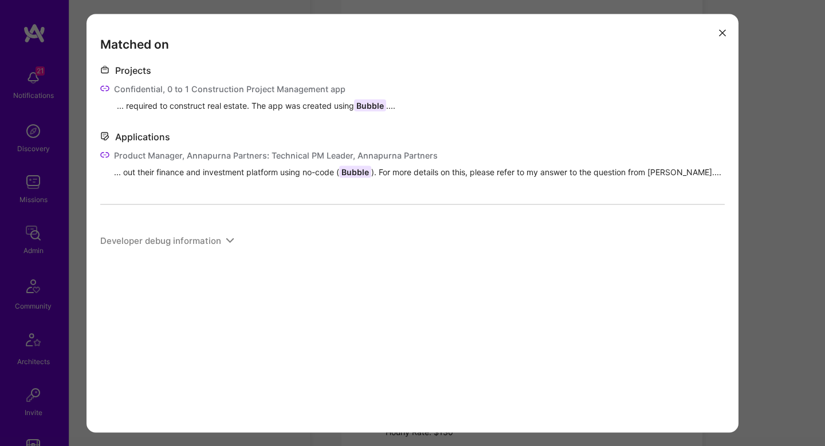
click at [107, 87] on icon "modal" at bounding box center [104, 88] width 9 height 9
click at [793, 127] on div "Matched on Projects Confidential, 0 to 1 Construction Project Management app ..…" at bounding box center [412, 223] width 825 height 446
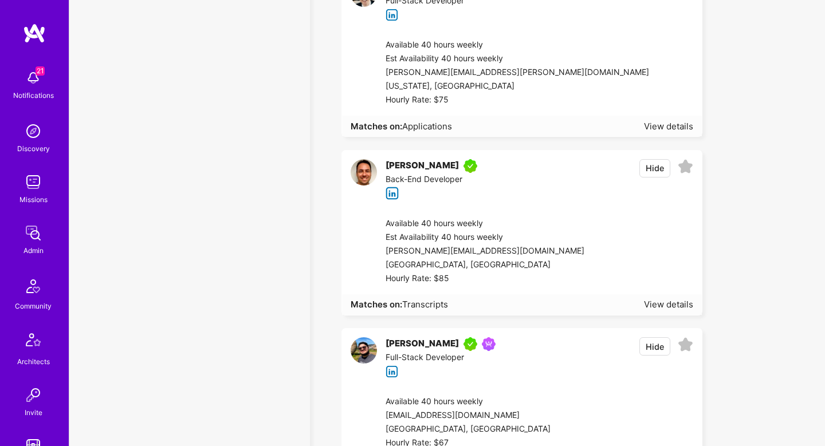
scroll to position [8076, 0]
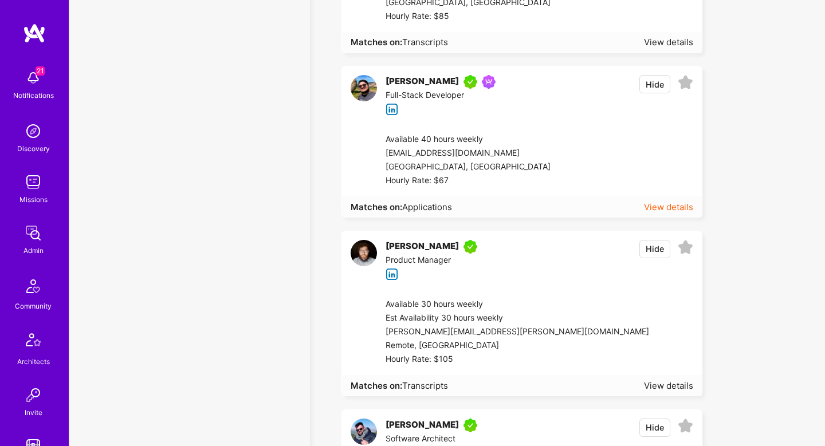
click at [675, 201] on div "View details" at bounding box center [668, 207] width 49 height 12
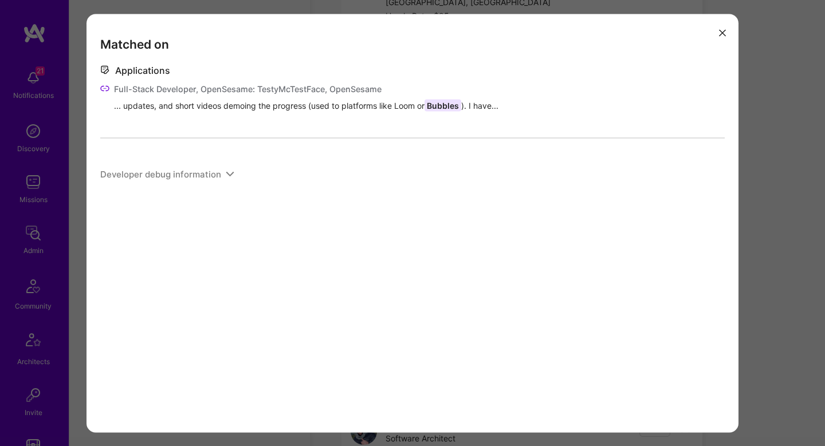
click at [756, 225] on div "Matched on Applications Full-Stack Developer, OpenSesame: TestyMcTestFace, Open…" at bounding box center [412, 223] width 825 height 446
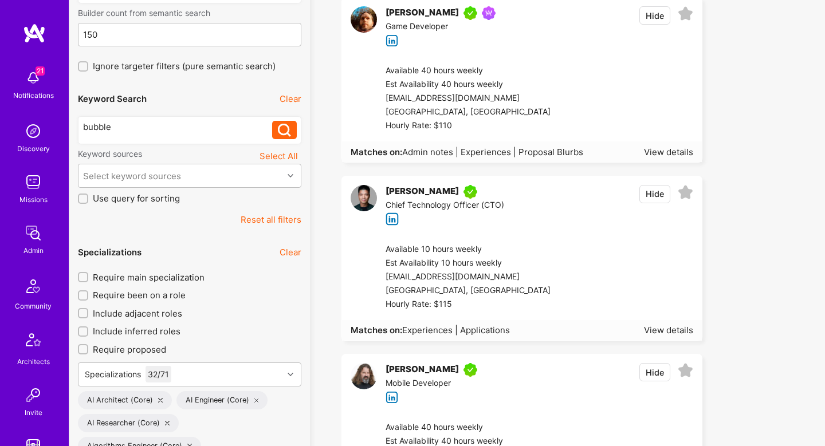
scroll to position [0, 0]
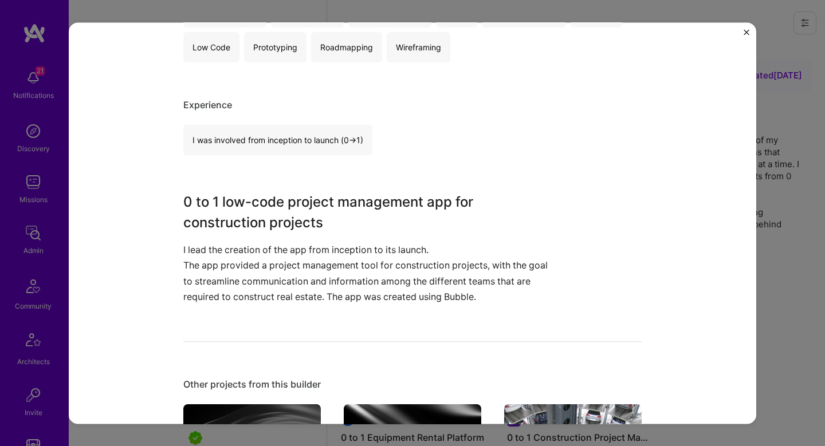
scroll to position [283, 0]
click at [786, 295] on div "0 to 1 Construction Project Management app Confidential Real Estate, Constructi…" at bounding box center [412, 223] width 825 height 446
